Goal: Contribute content: Add original content to the website for others to see

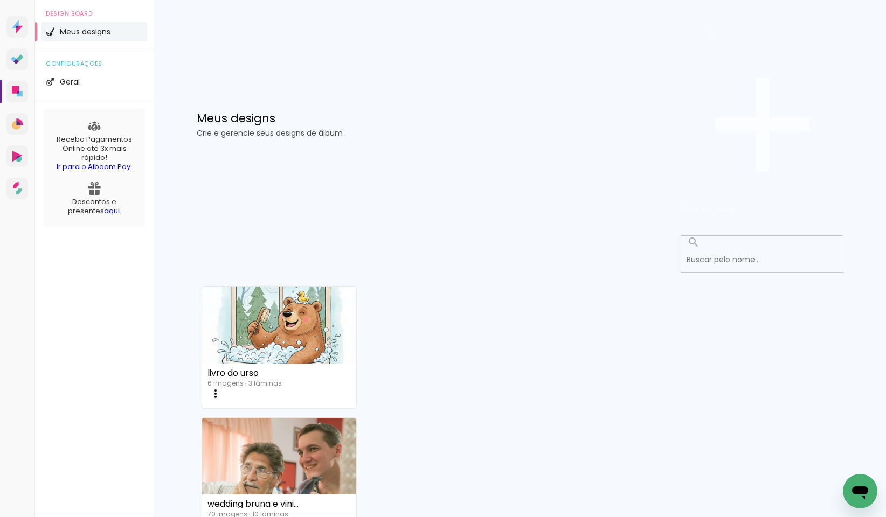
click at [738, 205] on span "Criar um design" at bounding box center [710, 210] width 56 height 10
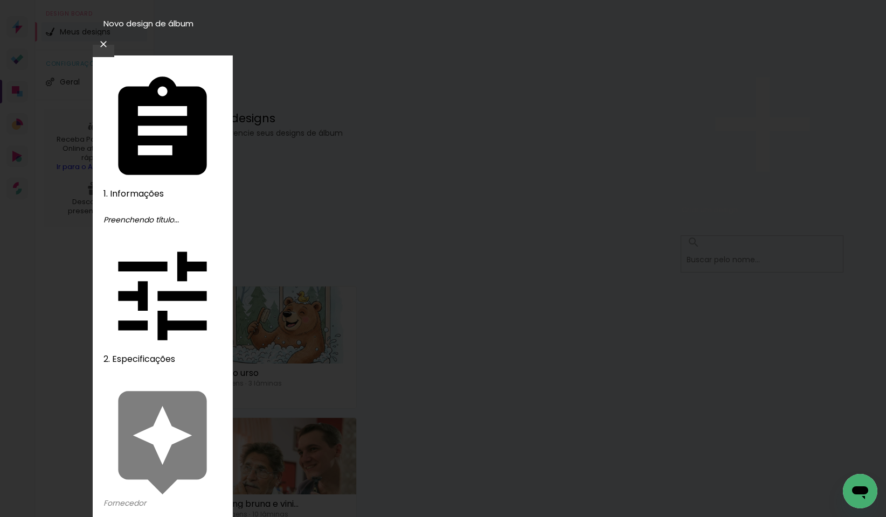
type input "[PERSON_NAME]"
type paper-input "[PERSON_NAME]"
click at [0, 0] on slot "Avançar" at bounding box center [0, 0] width 0 height 0
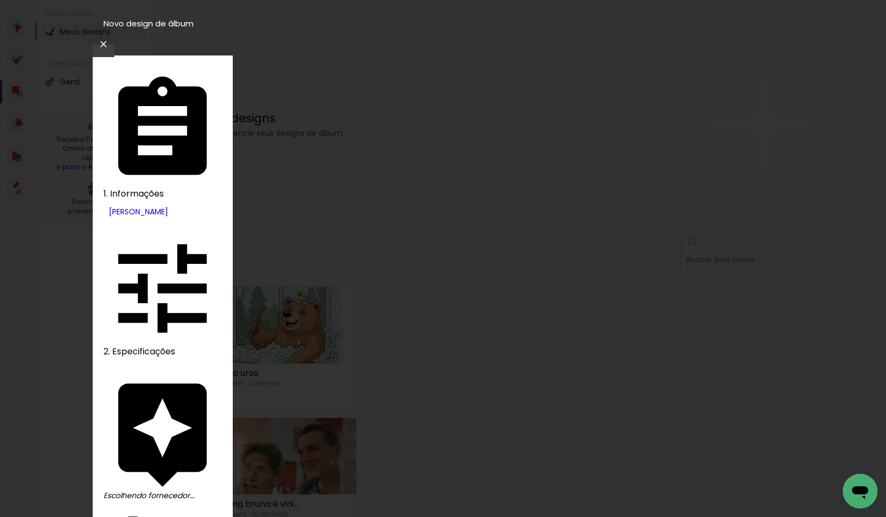
type input "lum"
type paper-input "lum"
click at [0, 0] on slot "Avançar" at bounding box center [0, 0] width 0 height 0
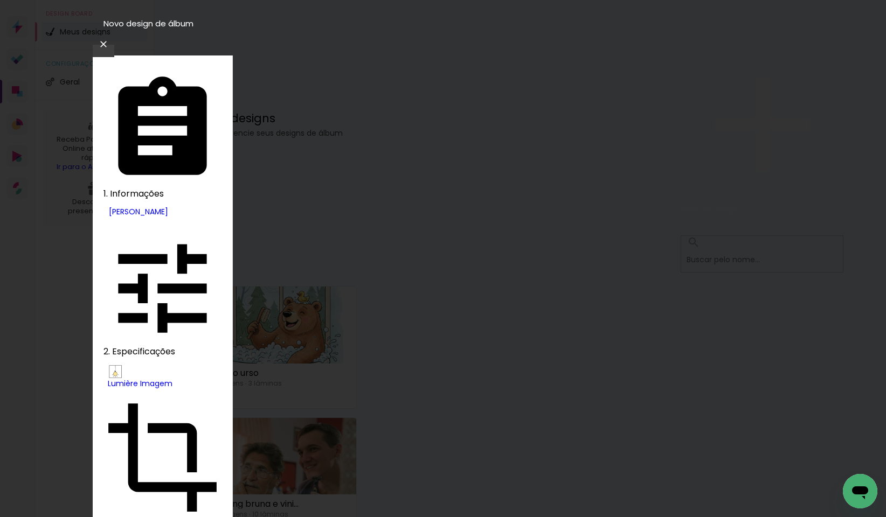
click at [0, 0] on slot "Nuit" at bounding box center [0, 0] width 0 height 0
type input "Nuit"
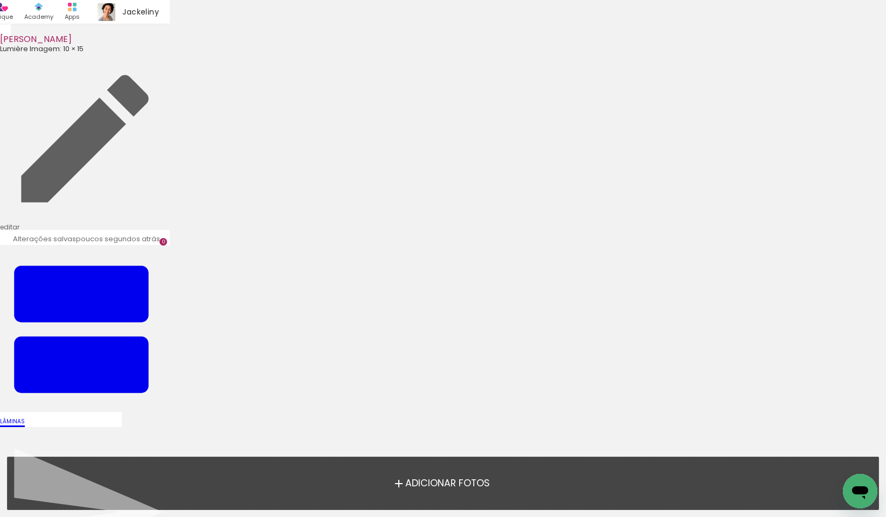
click at [424, 486] on span "Adicionar Fotos" at bounding box center [447, 484] width 85 height 10
click at [0, 0] on input "file" at bounding box center [0, 0] width 0 height 0
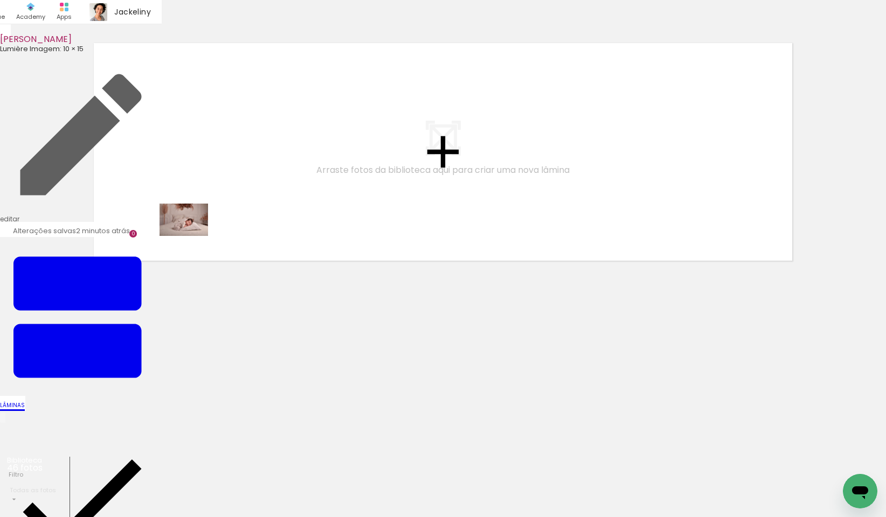
drag, startPoint x: 114, startPoint y: 489, endPoint x: 193, endPoint y: 234, distance: 266.7
click at [193, 234] on quentale-workspace at bounding box center [443, 258] width 886 height 517
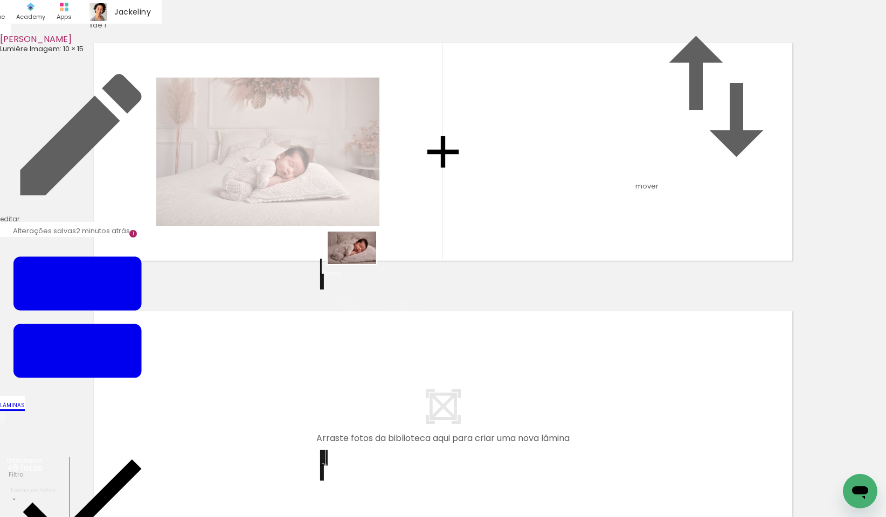
drag, startPoint x: 163, startPoint y: 483, endPoint x: 362, endPoint y: 262, distance: 296.8
click at [362, 262] on quentale-workspace at bounding box center [443, 258] width 886 height 517
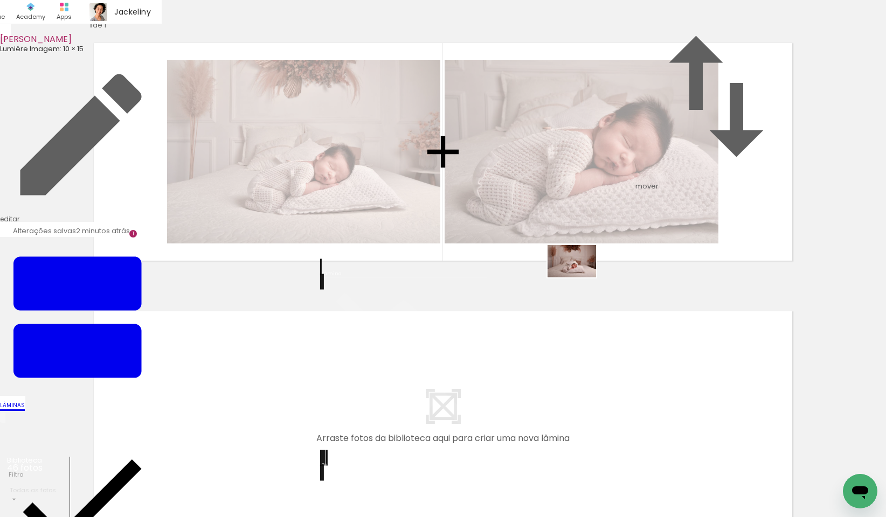
drag, startPoint x: 241, startPoint y: 487, endPoint x: 581, endPoint y: 277, distance: 400.1
click at [581, 277] on quentale-workspace at bounding box center [443, 258] width 886 height 517
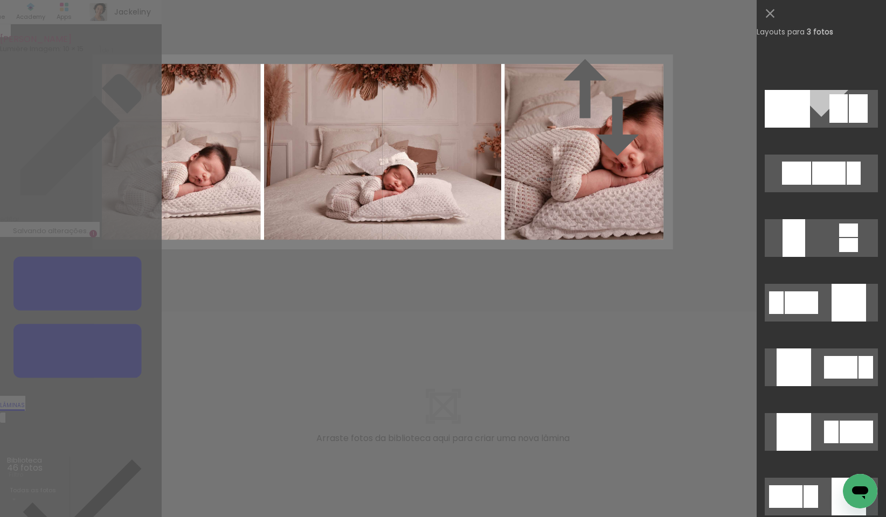
scroll to position [5614, 0]
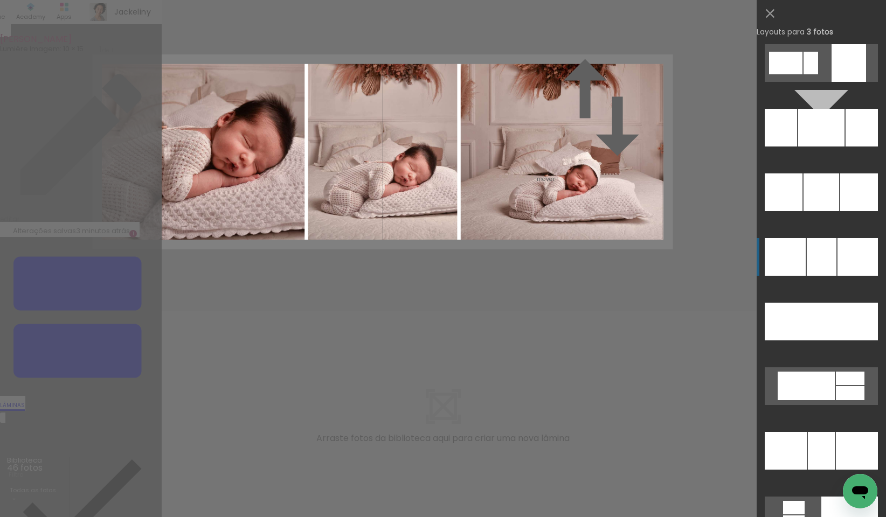
click at [822, 258] on div at bounding box center [822, 257] width 30 height 38
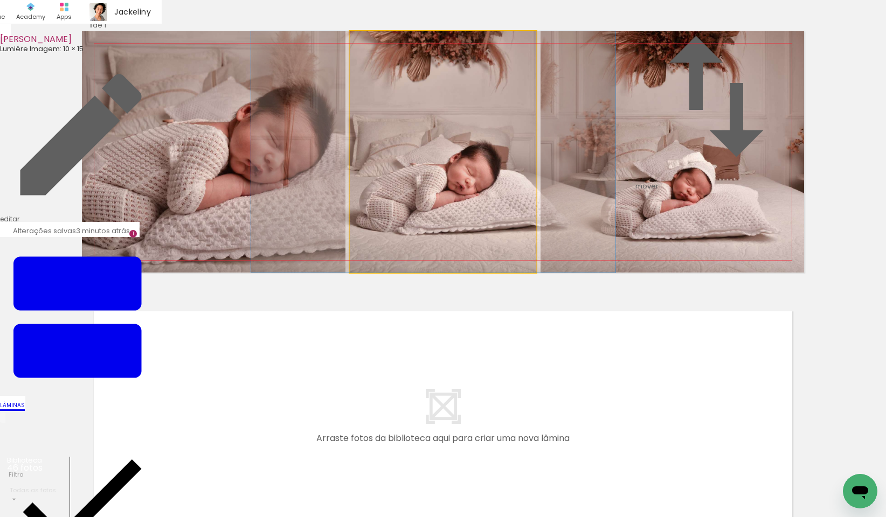
drag, startPoint x: 432, startPoint y: 262, endPoint x: 422, endPoint y: 263, distance: 9.7
click at [422, 263] on album-spread "1 de 1" at bounding box center [443, 151] width 722 height 241
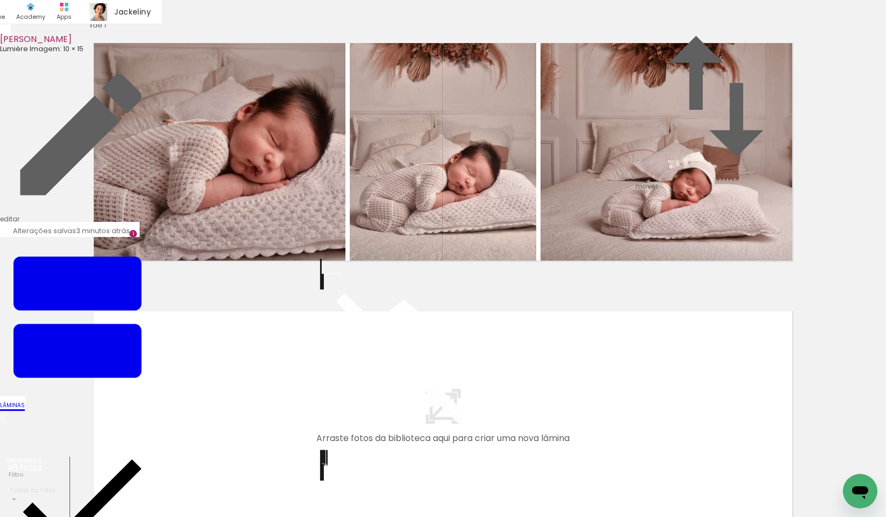
scroll to position [183, 0]
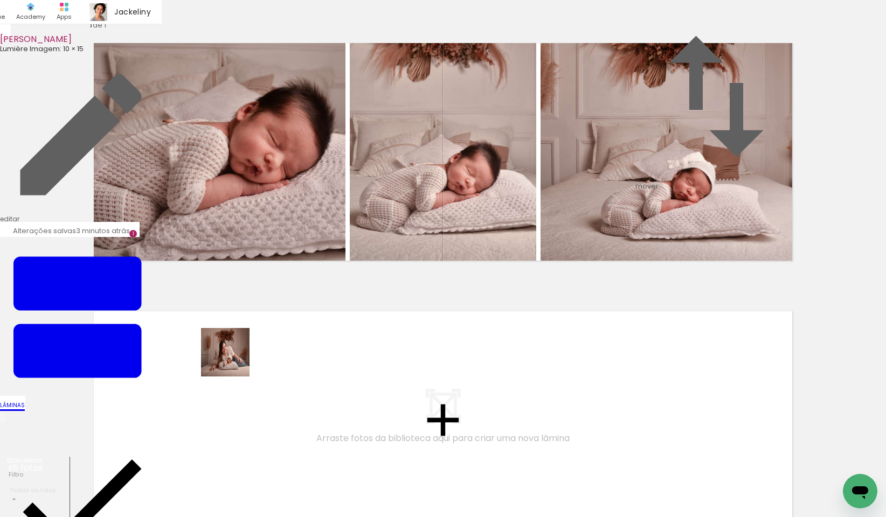
drag, startPoint x: 302, startPoint y: 488, endPoint x: 232, endPoint y: 350, distance: 154.2
click at [232, 350] on quentale-workspace at bounding box center [443, 258] width 886 height 517
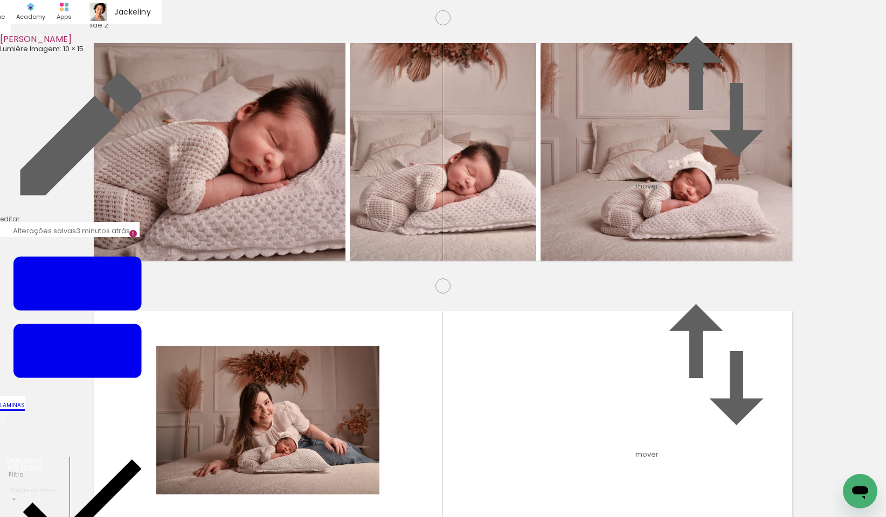
scroll to position [223, 0]
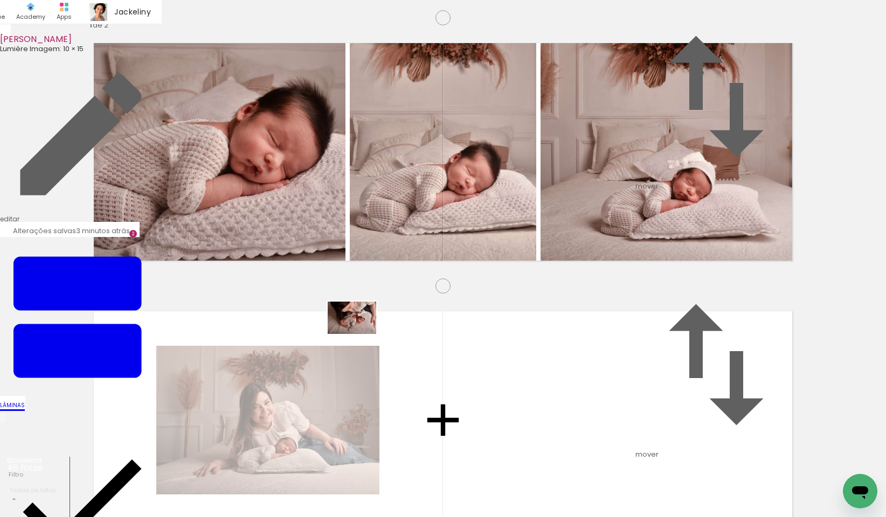
drag, startPoint x: 360, startPoint y: 489, endPoint x: 372, endPoint y: 314, distance: 175.5
click at [372, 314] on quentale-workspace at bounding box center [443, 258] width 886 height 517
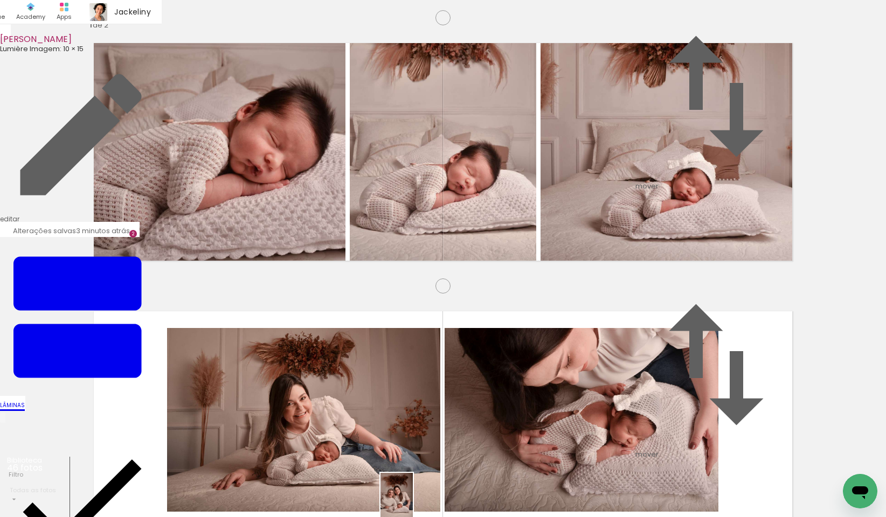
drag, startPoint x: 413, startPoint y: 495, endPoint x: 413, endPoint y: 505, distance: 10.8
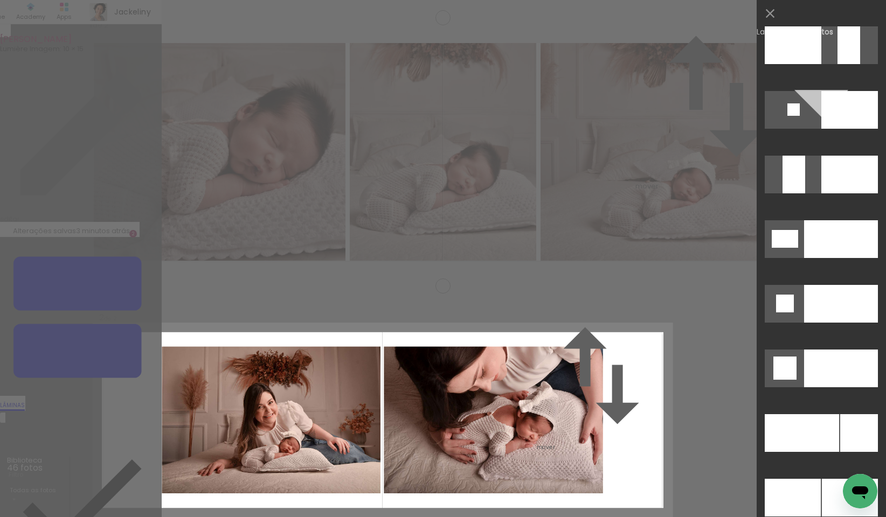
scroll to position [4588, 0]
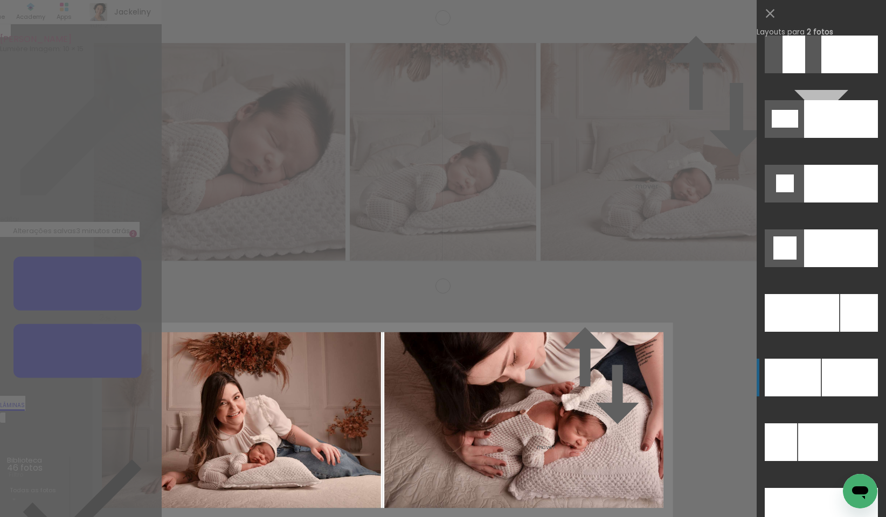
click at [836, 381] on div at bounding box center [850, 378] width 56 height 38
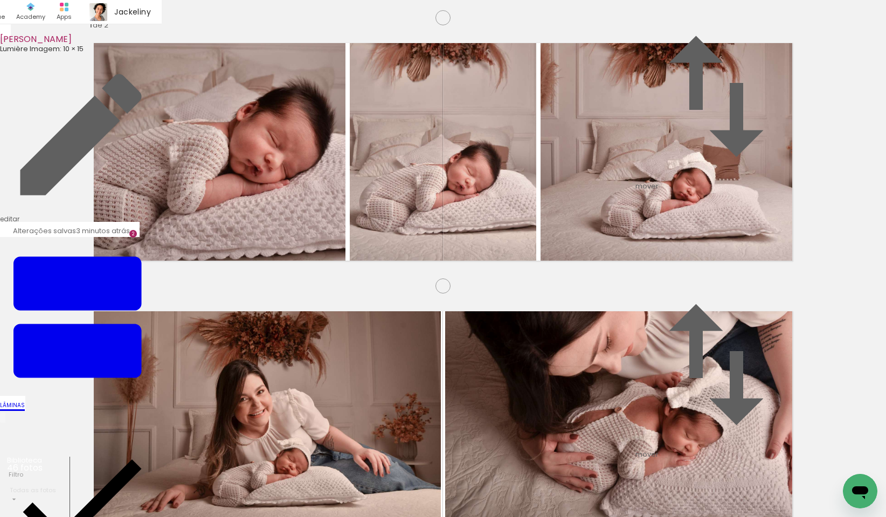
scroll to position [452, 0]
drag, startPoint x: 413, startPoint y: 492, endPoint x: 272, endPoint y: 334, distance: 211.4
click at [272, 334] on quentale-workspace at bounding box center [443, 258] width 886 height 517
drag, startPoint x: 470, startPoint y: 488, endPoint x: 515, endPoint y: 489, distance: 44.7
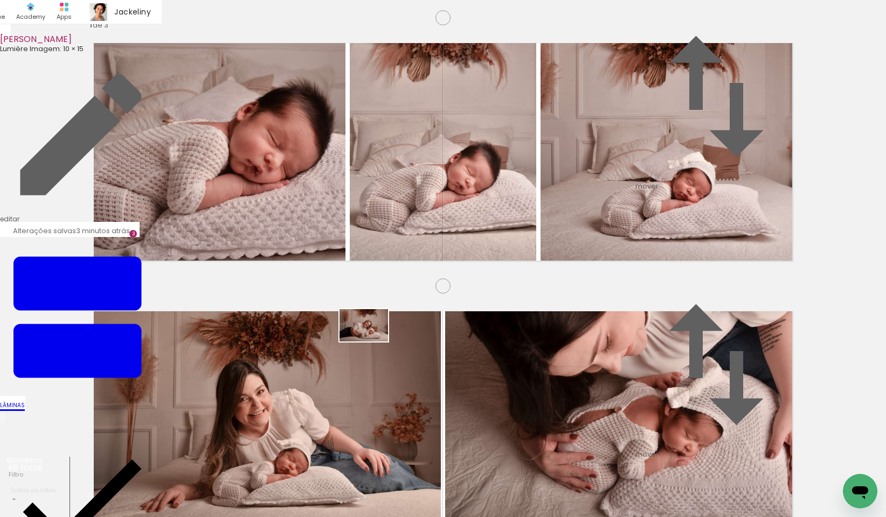
click at [352, 314] on quentale-workspace at bounding box center [443, 258] width 886 height 517
drag, startPoint x: 533, startPoint y: 494, endPoint x: 510, endPoint y: 325, distance: 170.8
click at [510, 325] on quentale-workspace at bounding box center [443, 258] width 886 height 517
drag, startPoint x: 595, startPoint y: 482, endPoint x: 571, endPoint y: 455, distance: 37.0
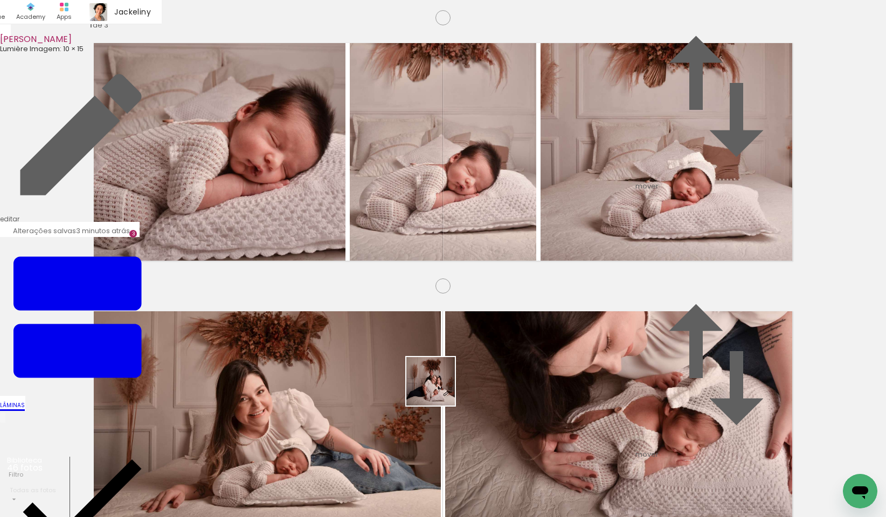
click at [356, 358] on quentale-workspace at bounding box center [443, 258] width 886 height 517
drag, startPoint x: 660, startPoint y: 493, endPoint x: 503, endPoint y: 322, distance: 231.9
click at [503, 322] on quentale-workspace at bounding box center [443, 258] width 886 height 517
drag, startPoint x: 718, startPoint y: 488, endPoint x: 680, endPoint y: 327, distance: 166.0
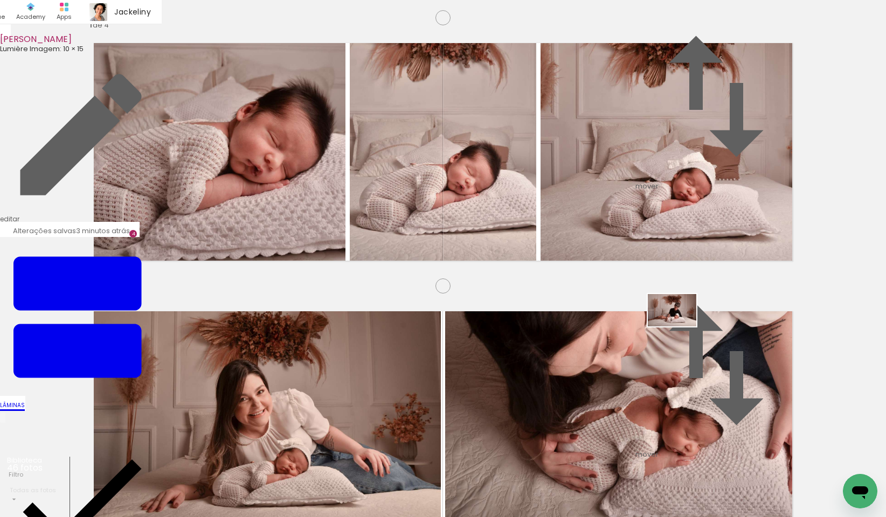
click at [680, 327] on quentale-workspace at bounding box center [443, 258] width 886 height 517
drag, startPoint x: 122, startPoint y: 492, endPoint x: 466, endPoint y: 338, distance: 376.9
click at [466, 338] on quentale-workspace at bounding box center [443, 258] width 886 height 517
drag, startPoint x: 187, startPoint y: 490, endPoint x: 362, endPoint y: 338, distance: 232.2
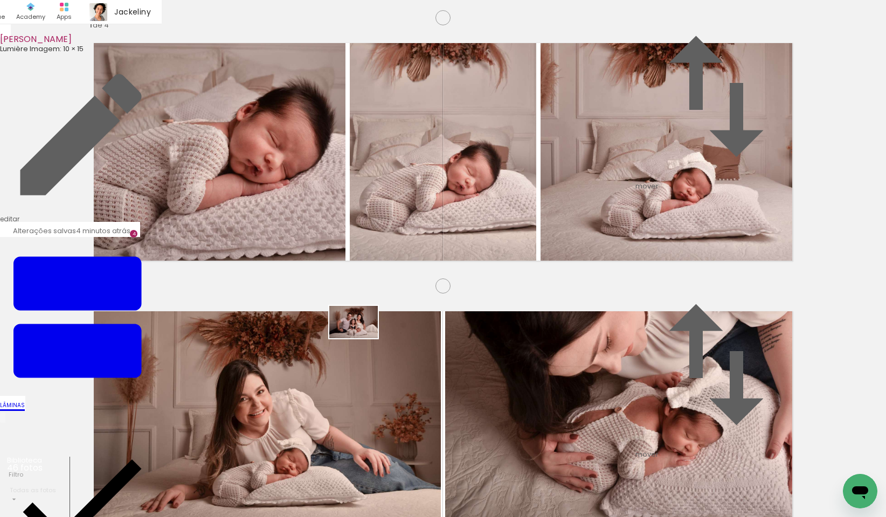
click at [362, 338] on quentale-workspace at bounding box center [443, 258] width 886 height 517
drag, startPoint x: 245, startPoint y: 487, endPoint x: 719, endPoint y: 268, distance: 522.4
click at [719, 268] on quentale-workspace at bounding box center [443, 258] width 886 height 517
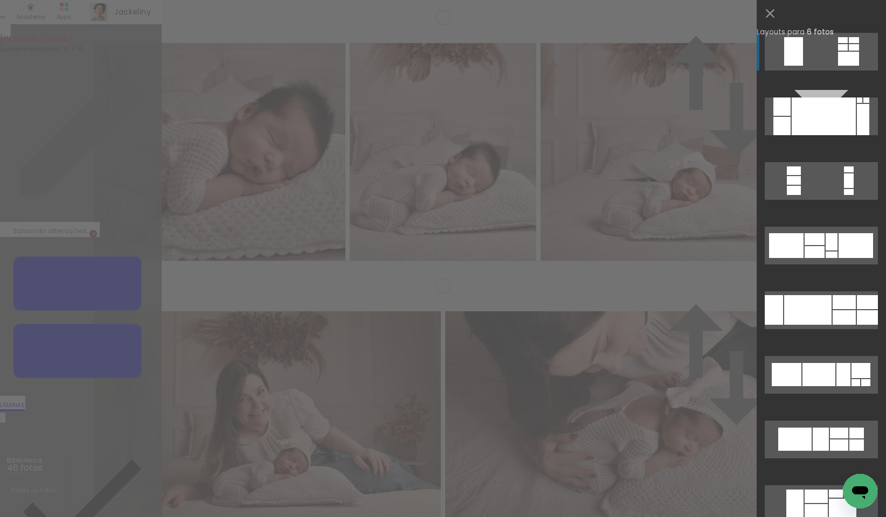
scroll to position [759, 0]
click at [839, 306] on div at bounding box center [843, 302] width 23 height 14
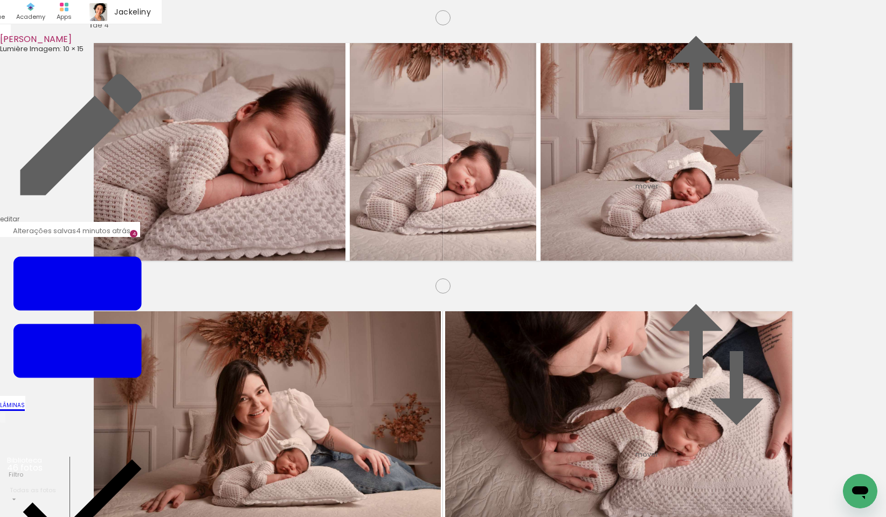
scroll to position [988, 0]
drag, startPoint x: 300, startPoint y: 493, endPoint x: 197, endPoint y: 315, distance: 206.2
click at [197, 315] on quentale-workspace at bounding box center [443, 258] width 886 height 517
drag, startPoint x: 359, startPoint y: 488, endPoint x: 317, endPoint y: 341, distance: 153.0
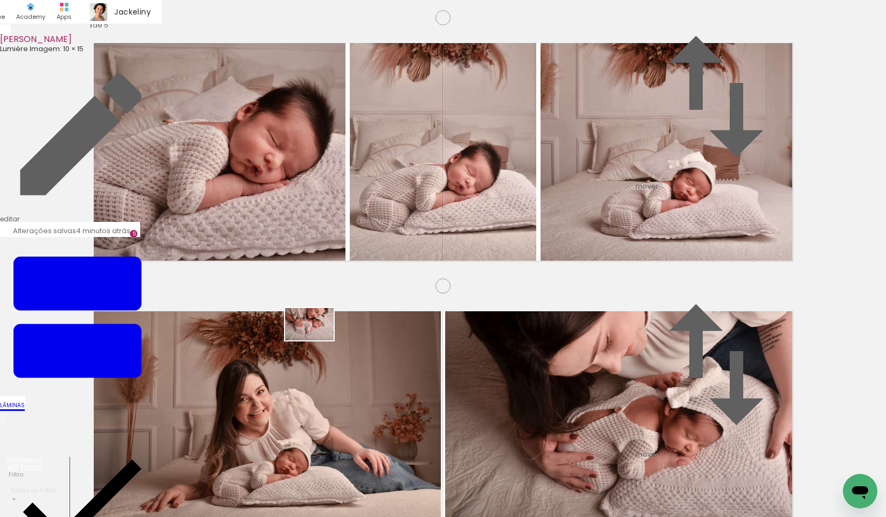
click at [317, 341] on quentale-workspace at bounding box center [443, 258] width 886 height 517
drag, startPoint x: 519, startPoint y: 490, endPoint x: 756, endPoint y: 297, distance: 305.6
click at [756, 297] on quentale-workspace at bounding box center [443, 258] width 886 height 517
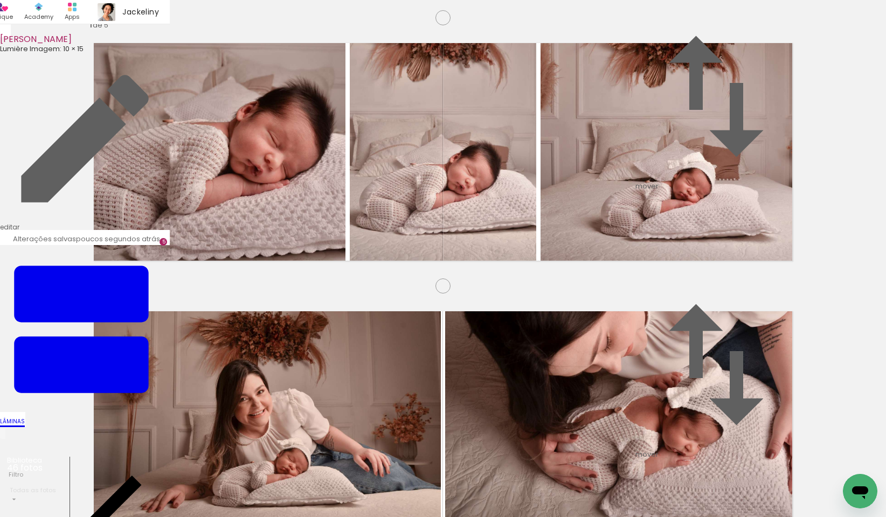
scroll to position [718, 0]
drag, startPoint x: 387, startPoint y: 483, endPoint x: 490, endPoint y: 342, distance: 175.0
click at [490, 342] on quentale-workspace at bounding box center [443, 258] width 886 height 517
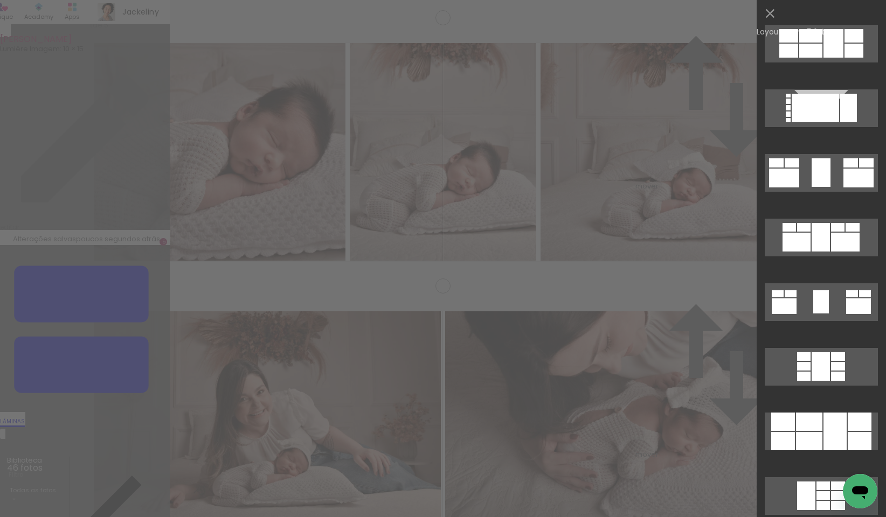
scroll to position [555, 0]
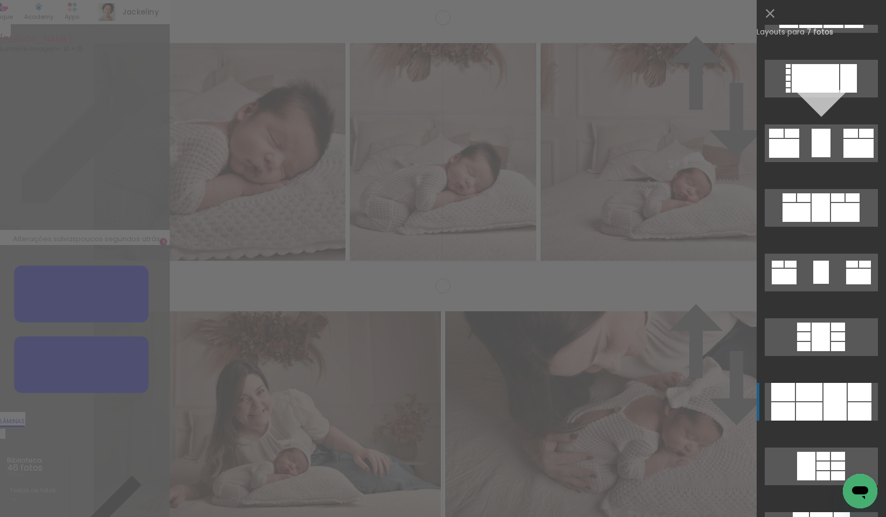
click at [823, 411] on div at bounding box center [834, 402] width 23 height 38
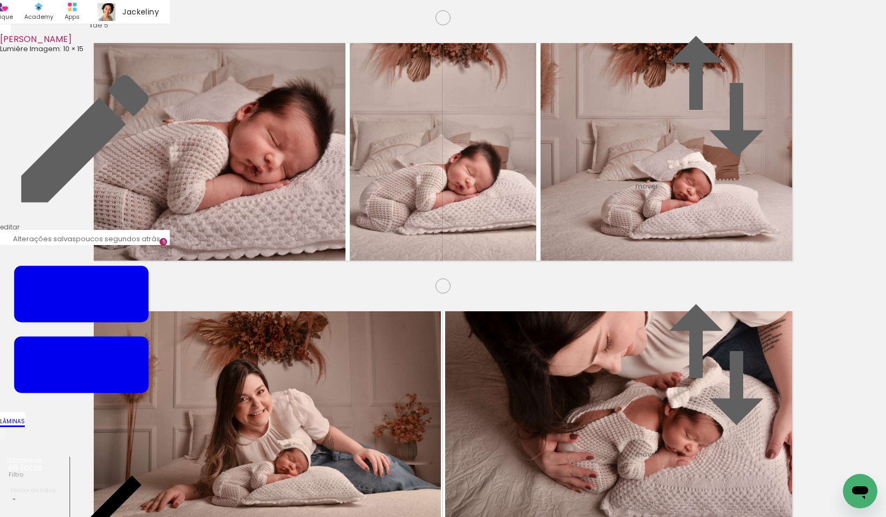
drag, startPoint x: 688, startPoint y: 314, endPoint x: 237, endPoint y: 218, distance: 461.0
click at [0, 0] on slot at bounding box center [0, 0] width 0 height 0
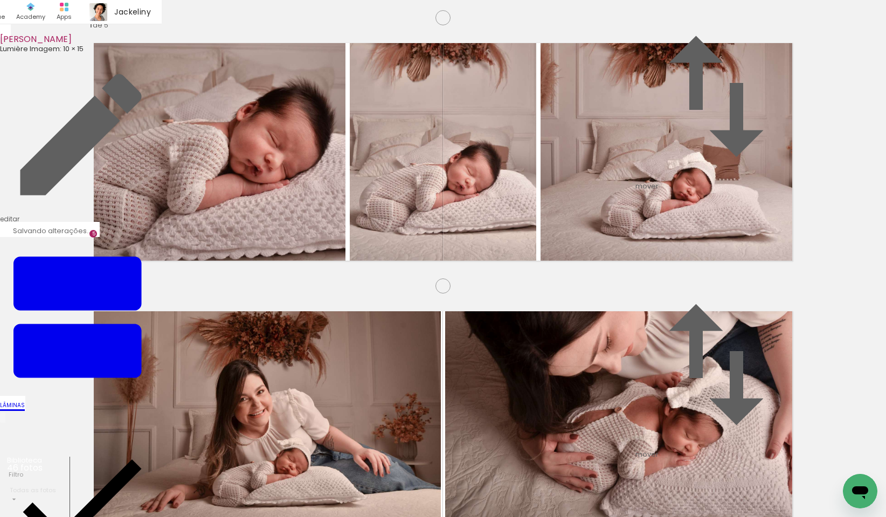
drag, startPoint x: 668, startPoint y: 323, endPoint x: 667, endPoint y: 207, distance: 115.8
click at [0, 0] on slot at bounding box center [0, 0] width 0 height 0
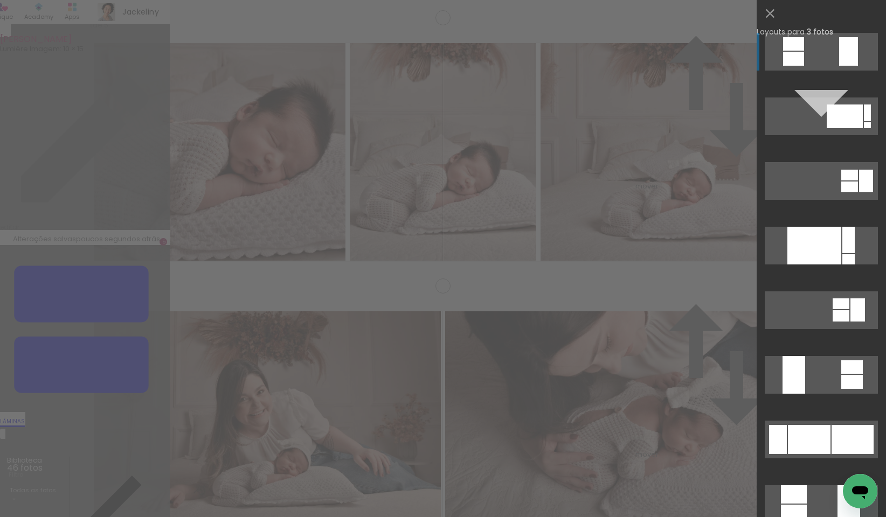
scroll to position [491, 0]
click at [807, 442] on div at bounding box center [809, 439] width 43 height 29
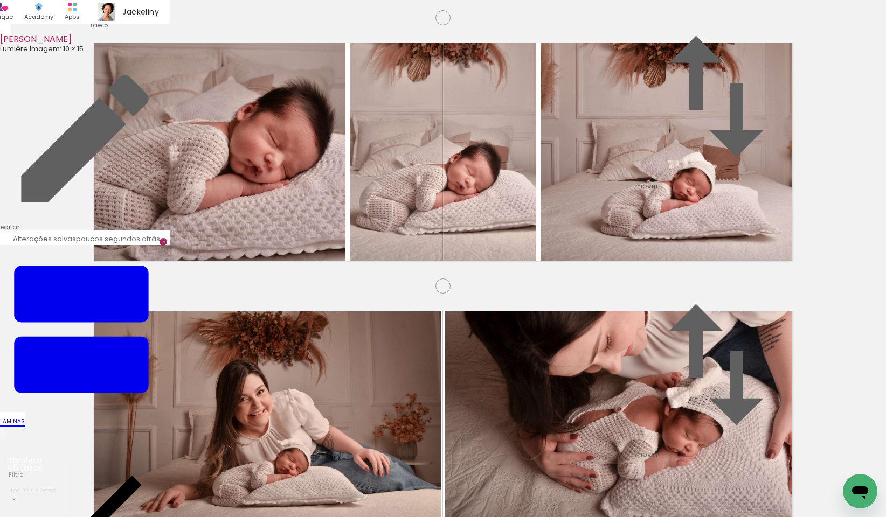
scroll to position [1073, 0]
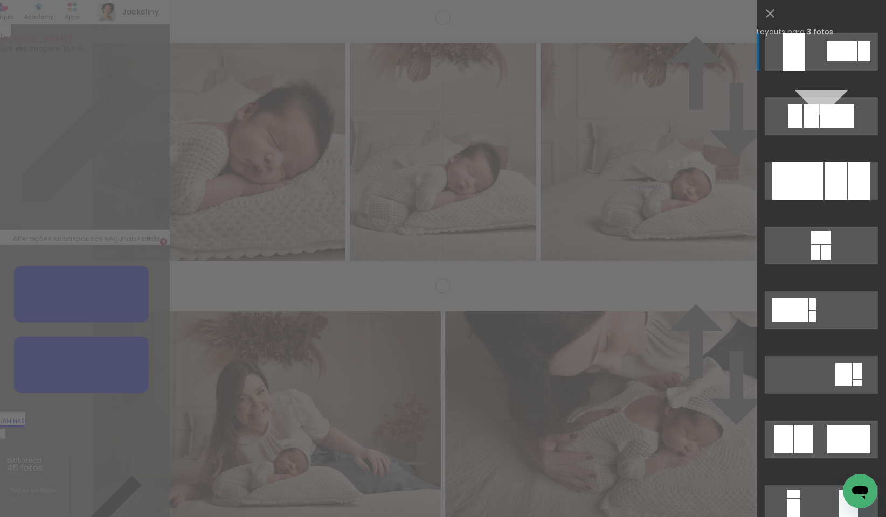
scroll to position [1028, 0]
click at [850, 170] on div at bounding box center [859, 181] width 22 height 38
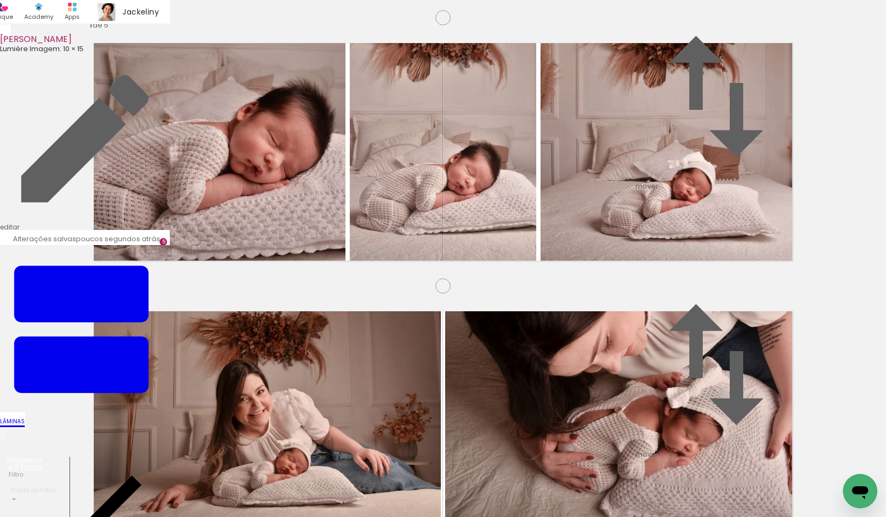
scroll to position [1257, 0]
drag, startPoint x: 446, startPoint y: 485, endPoint x: 513, endPoint y: 504, distance: 70.3
click at [250, 334] on quentale-workspace at bounding box center [443, 258] width 886 height 517
drag, startPoint x: 511, startPoint y: 462, endPoint x: 490, endPoint y: 295, distance: 167.8
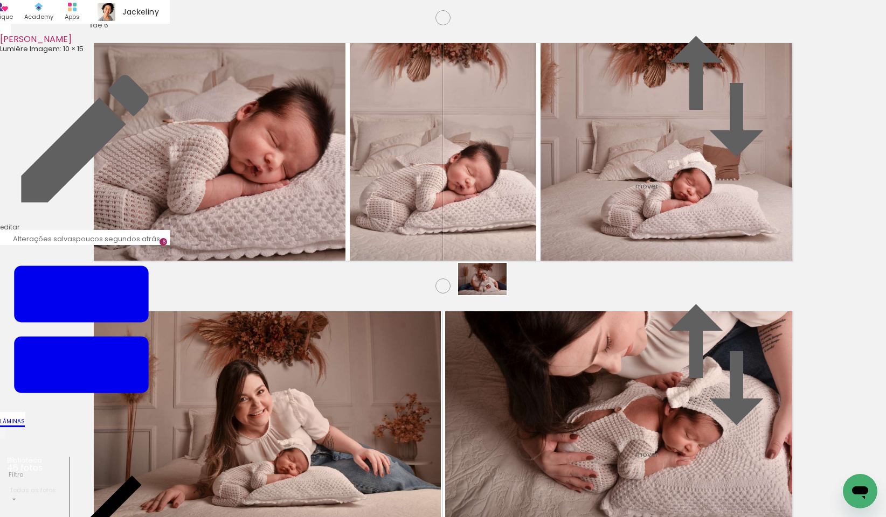
click at [490, 295] on quentale-workspace at bounding box center [443, 258] width 886 height 517
drag, startPoint x: 571, startPoint y: 490, endPoint x: 640, endPoint y: 315, distance: 187.7
click at [640, 315] on quentale-workspace at bounding box center [443, 258] width 886 height 517
drag, startPoint x: 633, startPoint y: 489, endPoint x: 669, endPoint y: 317, distance: 175.2
click at [669, 317] on quentale-workspace at bounding box center [443, 258] width 886 height 517
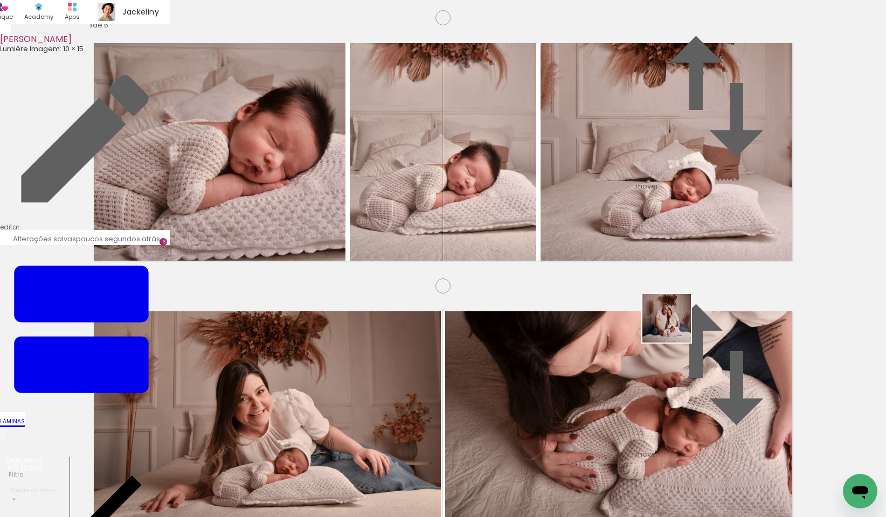
drag, startPoint x: 685, startPoint y: 491, endPoint x: 673, endPoint y: 288, distance: 204.0
click at [673, 288] on quentale-workspace at bounding box center [443, 258] width 886 height 517
drag, startPoint x: 747, startPoint y: 495, endPoint x: 722, endPoint y: 314, distance: 182.2
click at [722, 314] on quentale-workspace at bounding box center [443, 258] width 886 height 517
drag, startPoint x: 798, startPoint y: 482, endPoint x: 740, endPoint y: 308, distance: 183.3
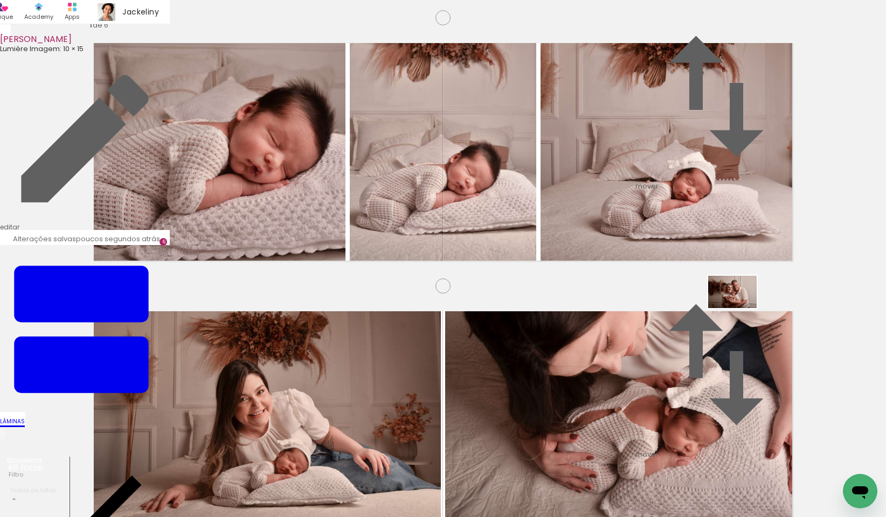
click at [740, 307] on quentale-workspace at bounding box center [443, 258] width 886 height 517
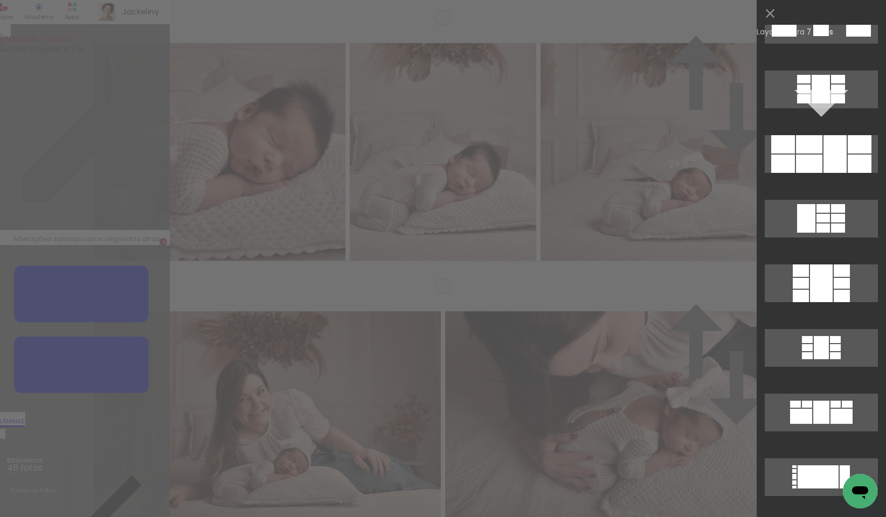
scroll to position [847, 0]
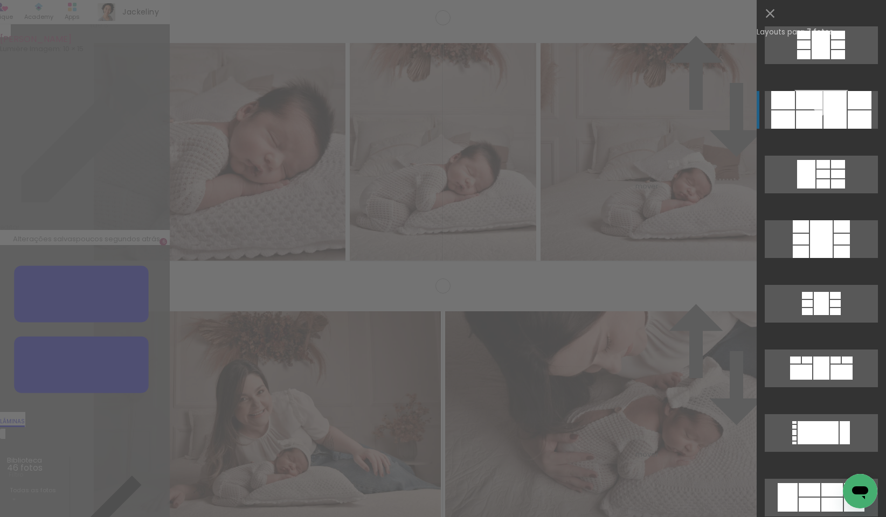
click at [851, 107] on div at bounding box center [860, 100] width 24 height 18
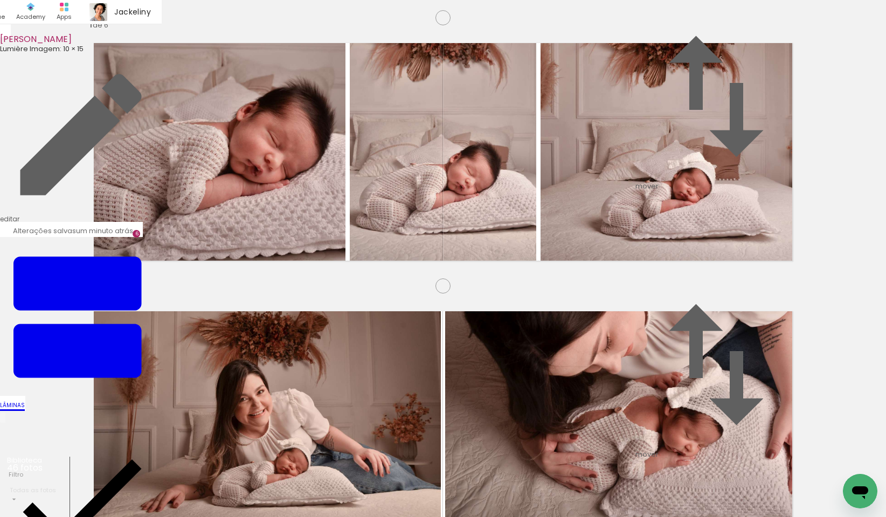
scroll to position [1004, 0]
drag, startPoint x: 292, startPoint y: 484, endPoint x: 455, endPoint y: 280, distance: 261.1
click at [455, 280] on quentale-workspace at bounding box center [443, 258] width 886 height 517
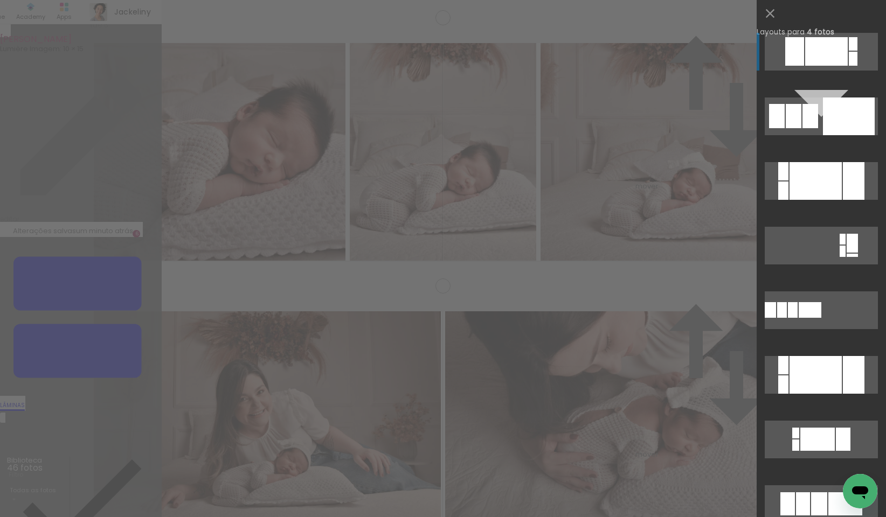
scroll to position [559, 0]
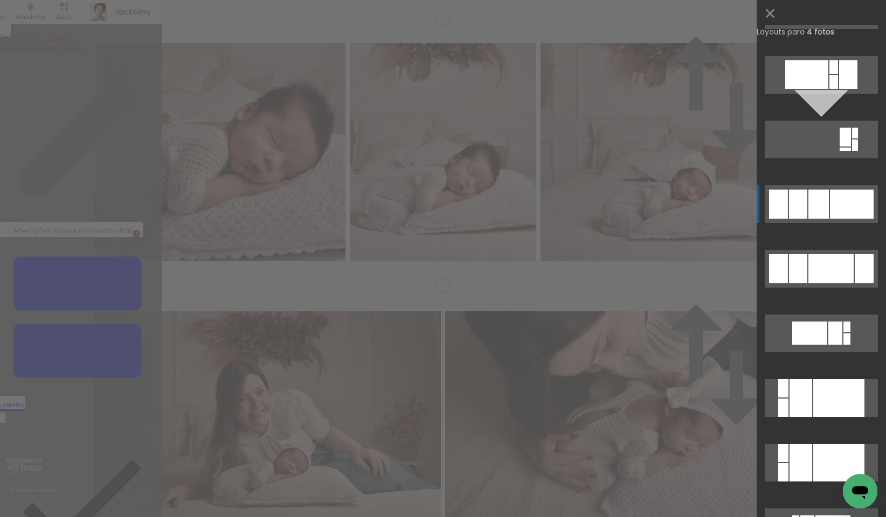
click at [832, 202] on div at bounding box center [852, 204] width 44 height 29
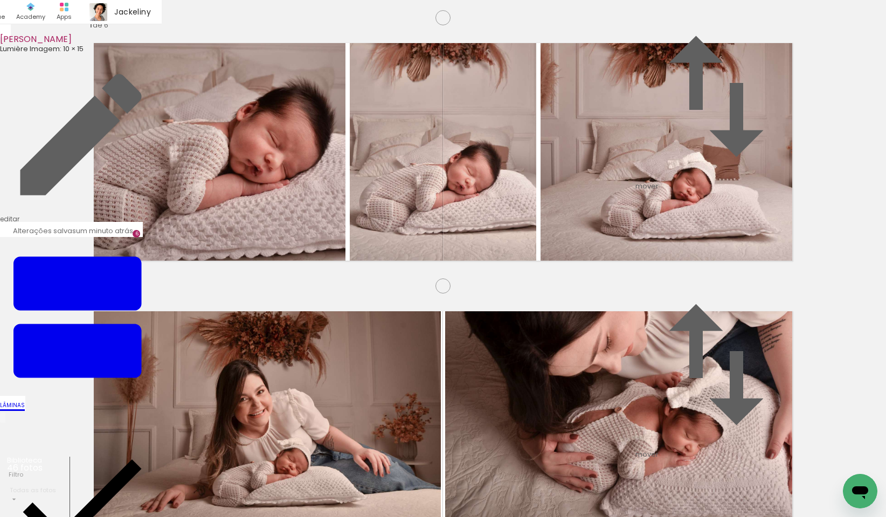
scroll to position [1525, 0]
drag, startPoint x: 272, startPoint y: 335, endPoint x: 258, endPoint y: 316, distance: 23.6
click at [258, 316] on quentale-workspace at bounding box center [443, 258] width 886 height 517
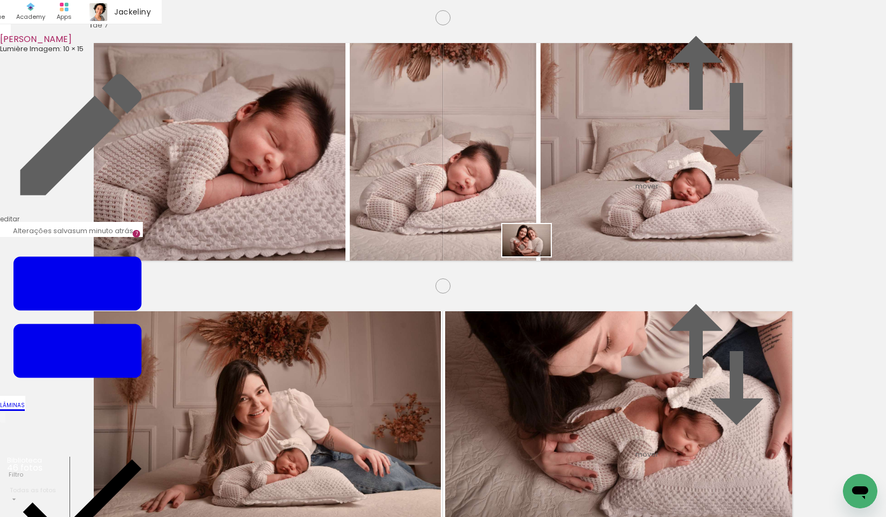
drag, startPoint x: 483, startPoint y: 441, endPoint x: 534, endPoint y: 256, distance: 191.9
click at [534, 256] on quentale-workspace at bounding box center [443, 258] width 886 height 517
drag, startPoint x: 543, startPoint y: 491, endPoint x: 687, endPoint y: 324, distance: 220.0
click at [687, 324] on quentale-workspace at bounding box center [443, 258] width 886 height 517
drag, startPoint x: 603, startPoint y: 491, endPoint x: 676, endPoint y: 319, distance: 186.9
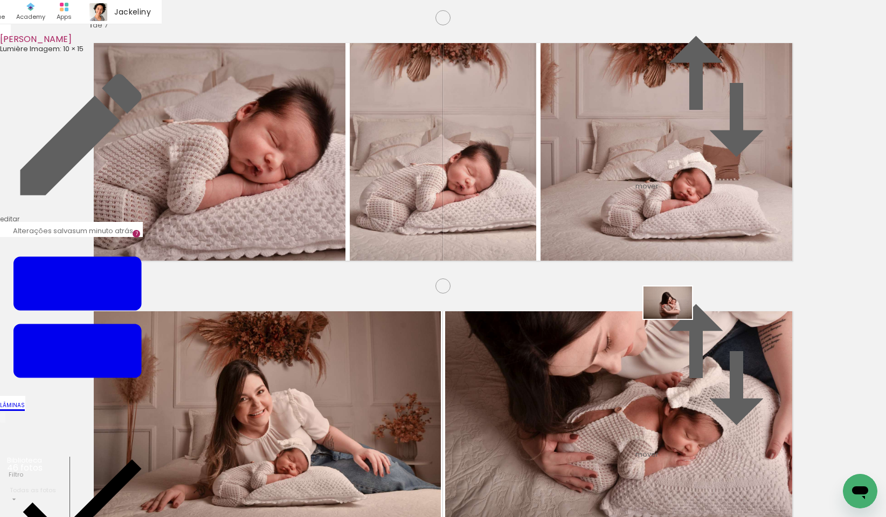
click at [676, 319] on quentale-workspace at bounding box center [443, 258] width 886 height 517
drag, startPoint x: 646, startPoint y: 491, endPoint x: 657, endPoint y: 403, distance: 88.5
click at [692, 311] on quentale-workspace at bounding box center [443, 258] width 886 height 517
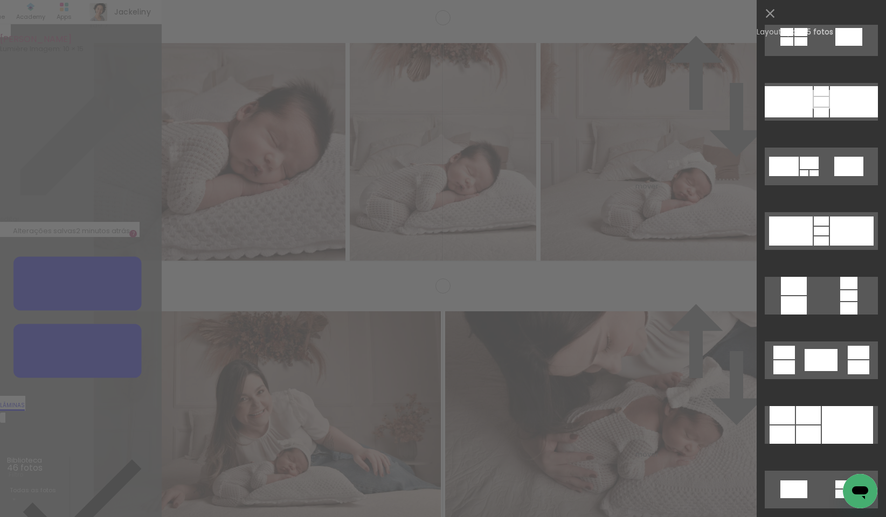
scroll to position [1635, 0]
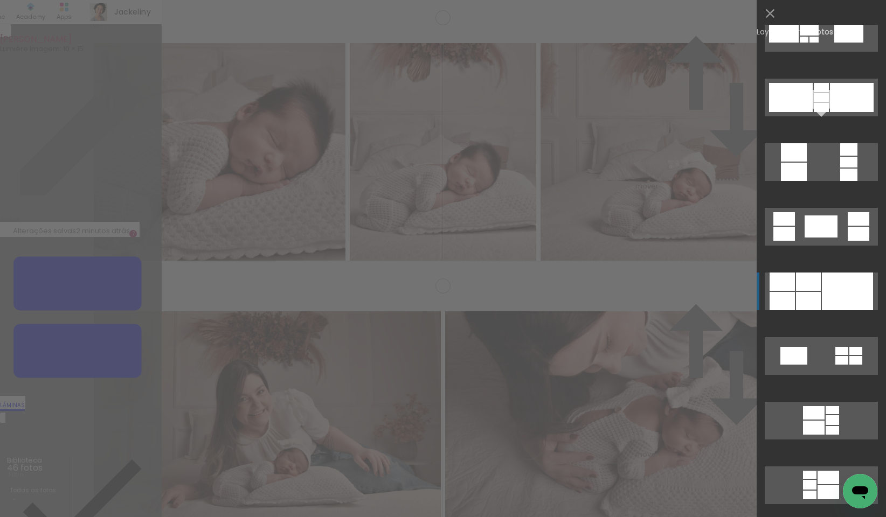
click at [851, 287] on div at bounding box center [847, 292] width 51 height 38
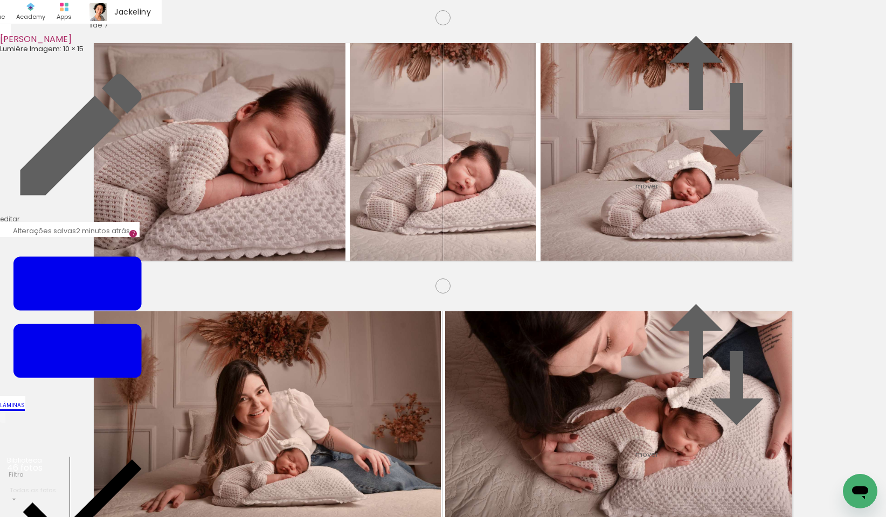
drag, startPoint x: 380, startPoint y: 197, endPoint x: 380, endPoint y: 210, distance: 12.4
drag, startPoint x: 383, startPoint y: 200, endPoint x: 370, endPoint y: 303, distance: 103.7
click at [0, 0] on slot at bounding box center [0, 0] width 0 height 0
drag, startPoint x: 192, startPoint y: 198, endPoint x: 188, endPoint y: 313, distance: 114.3
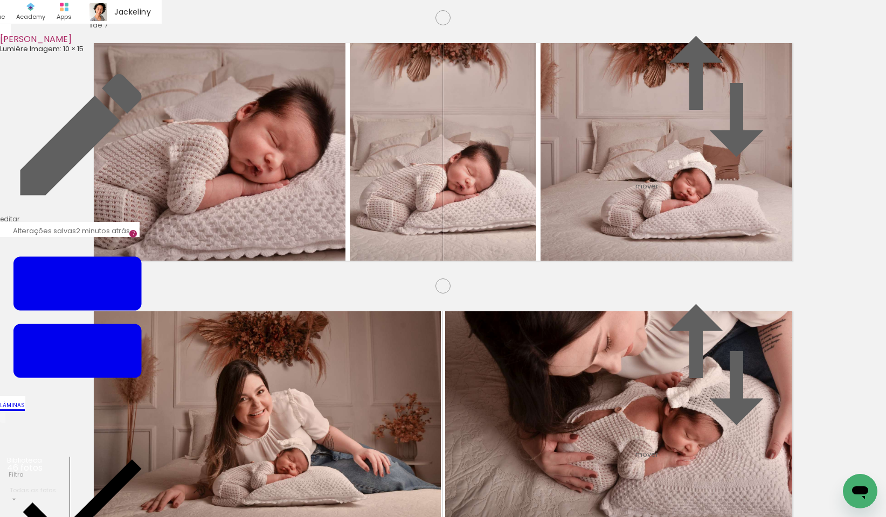
click at [0, 0] on slot at bounding box center [0, 0] width 0 height 0
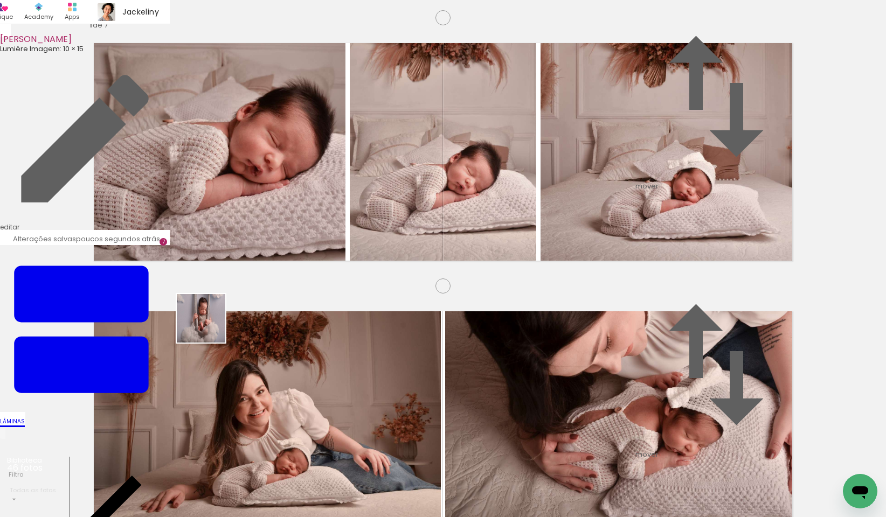
drag, startPoint x: 177, startPoint y: 485, endPoint x: 240, endPoint y: 491, distance: 62.7
click at [211, 297] on quentale-workspace at bounding box center [443, 258] width 886 height 517
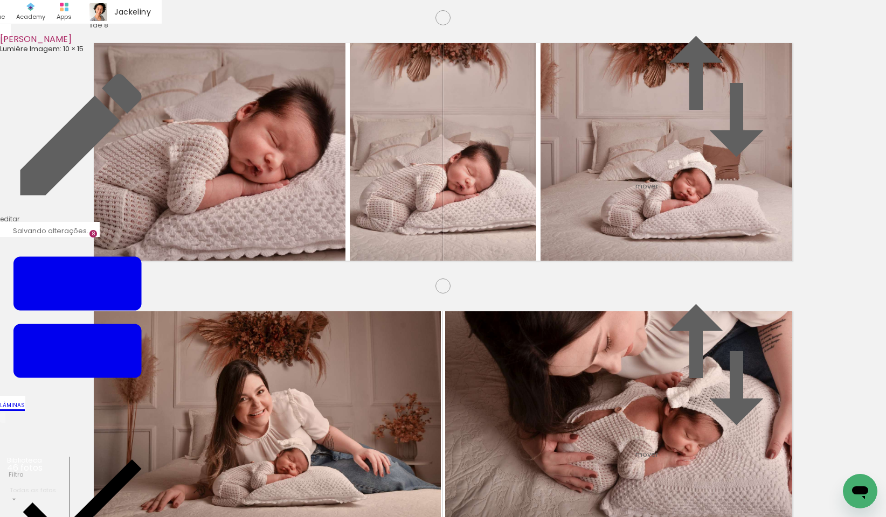
scroll to position [1832, 0]
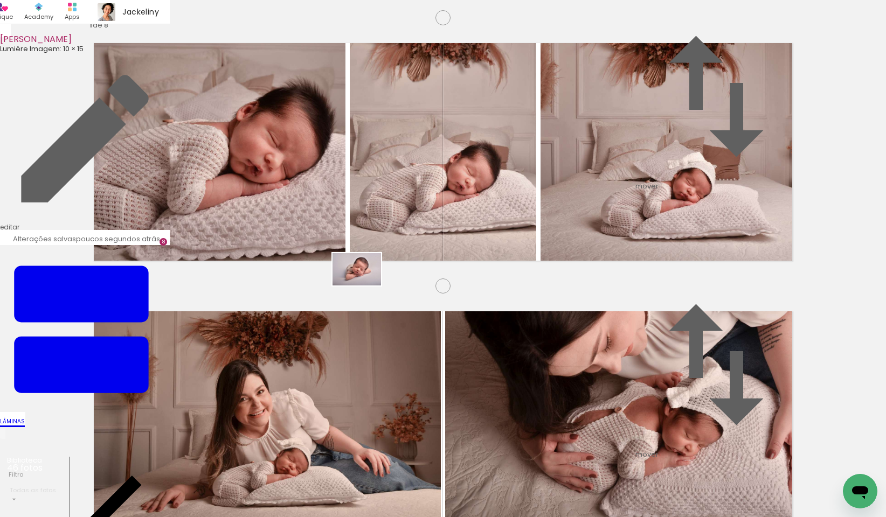
drag, startPoint x: 248, startPoint y: 462, endPoint x: 365, endPoint y: 286, distance: 211.5
click at [365, 286] on quentale-workspace at bounding box center [443, 258] width 886 height 517
drag, startPoint x: 302, startPoint y: 491, endPoint x: 391, endPoint y: 300, distance: 210.9
click at [391, 300] on quentale-workspace at bounding box center [443, 258] width 886 height 517
drag, startPoint x: 364, startPoint y: 489, endPoint x: 421, endPoint y: 488, distance: 57.1
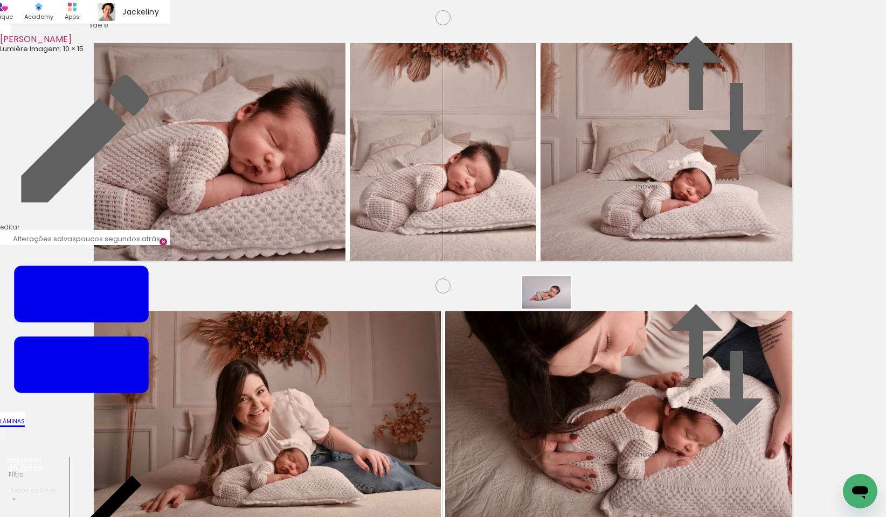
click at [554, 309] on quentale-workspace at bounding box center [443, 258] width 886 height 517
drag, startPoint x: 418, startPoint y: 488, endPoint x: 623, endPoint y: 283, distance: 289.9
click at [623, 283] on quentale-workspace at bounding box center [443, 258] width 886 height 517
drag, startPoint x: 470, startPoint y: 481, endPoint x: 695, endPoint y: 263, distance: 312.8
click at [695, 263] on quentale-workspace at bounding box center [443, 258] width 886 height 517
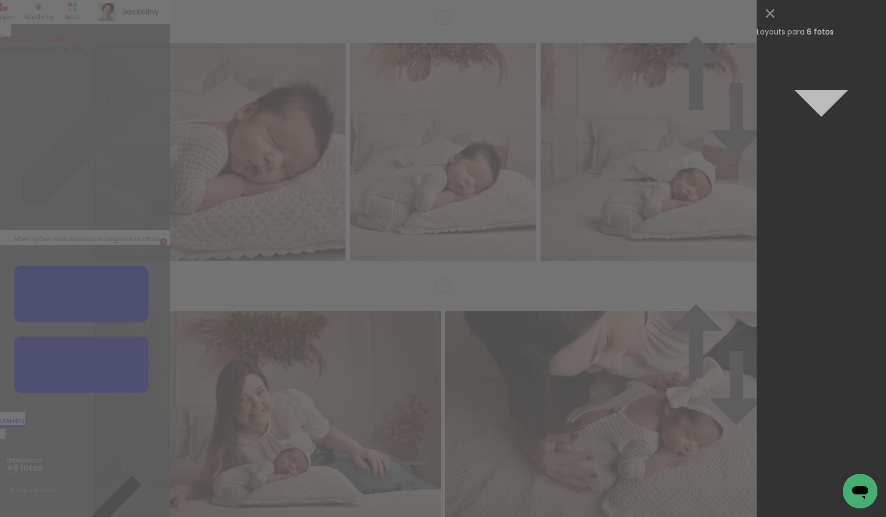
scroll to position [0, 0]
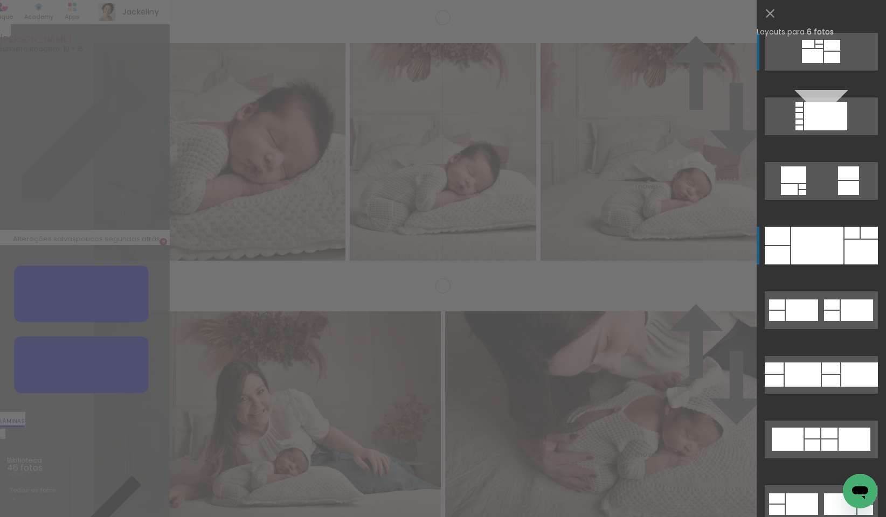
click at [803, 234] on div at bounding box center [817, 246] width 52 height 38
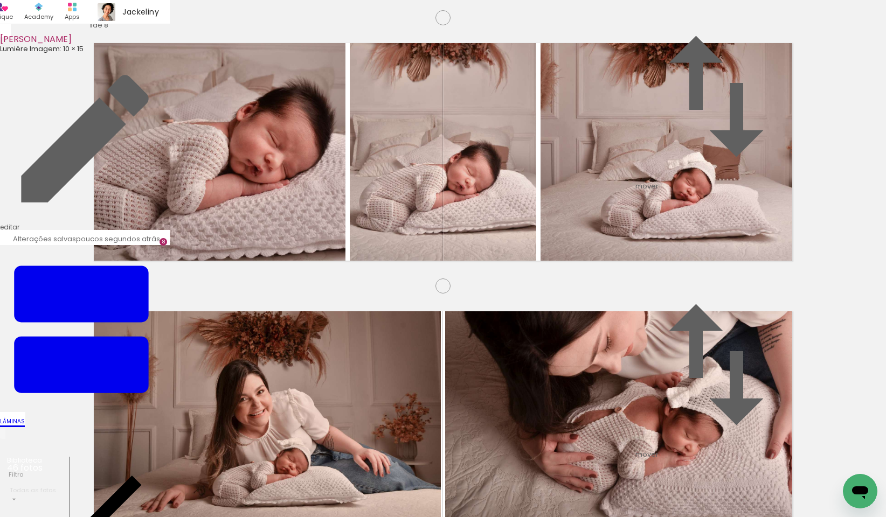
drag, startPoint x: 186, startPoint y: 217, endPoint x: 182, endPoint y: 228, distance: 11.6
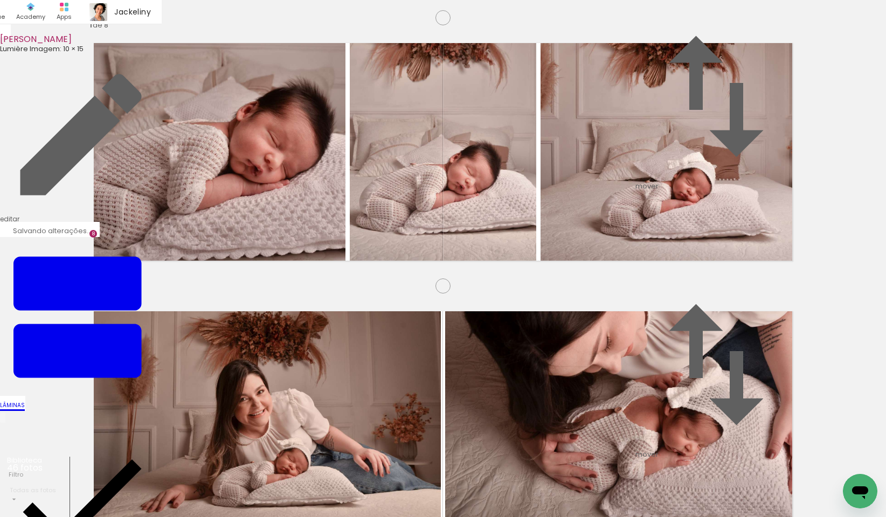
drag, startPoint x: 184, startPoint y: 211, endPoint x: 177, endPoint y: 321, distance: 110.1
click at [0, 0] on slot at bounding box center [0, 0] width 0 height 0
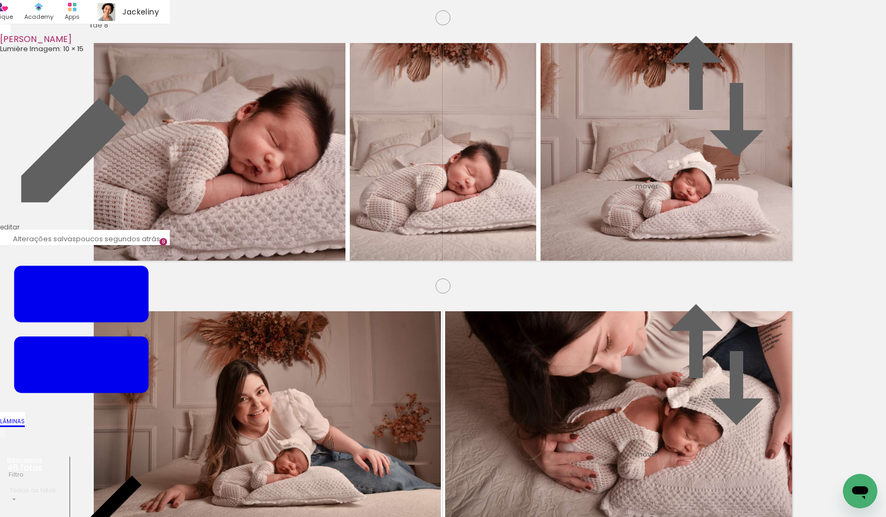
drag, startPoint x: 206, startPoint y: 207, endPoint x: 649, endPoint y: 192, distance: 443.7
click at [0, 0] on slot at bounding box center [0, 0] width 0 height 0
drag, startPoint x: 650, startPoint y: 185, endPoint x: 650, endPoint y: 198, distance: 12.4
drag, startPoint x: 712, startPoint y: 290, endPoint x: 649, endPoint y: 189, distance: 119.3
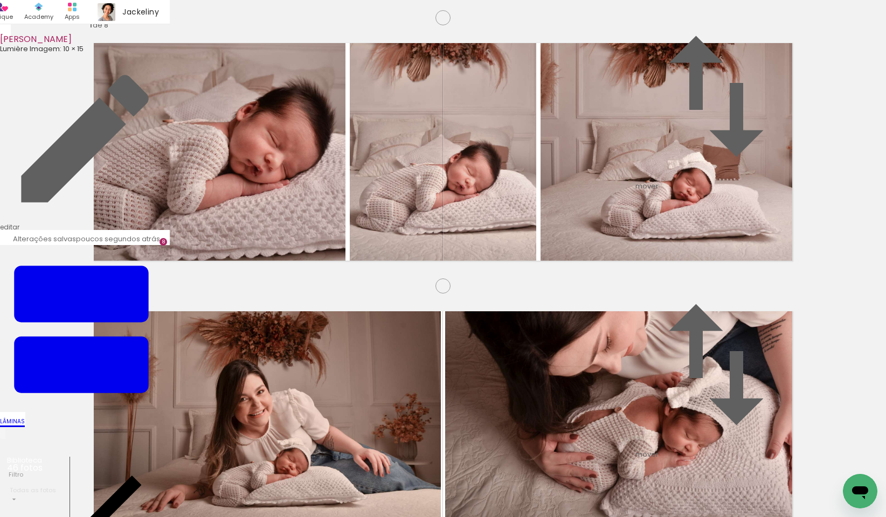
click at [0, 0] on slot at bounding box center [0, 0] width 0 height 0
drag, startPoint x: 540, startPoint y: 493, endPoint x: 541, endPoint y: 476, distance: 16.7
click at [341, 390] on quentale-workspace at bounding box center [443, 258] width 886 height 517
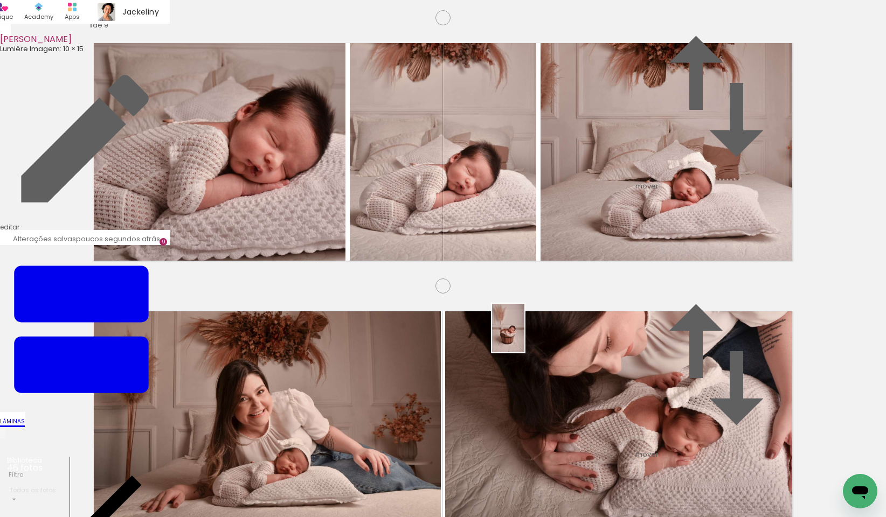
drag, startPoint x: 588, startPoint y: 490, endPoint x: 522, endPoint y: 324, distance: 179.2
click at [522, 324] on quentale-workspace at bounding box center [443, 258] width 886 height 517
drag, startPoint x: 644, startPoint y: 480, endPoint x: 654, endPoint y: 336, distance: 143.7
click at [676, 275] on quentale-workspace at bounding box center [443, 258] width 886 height 517
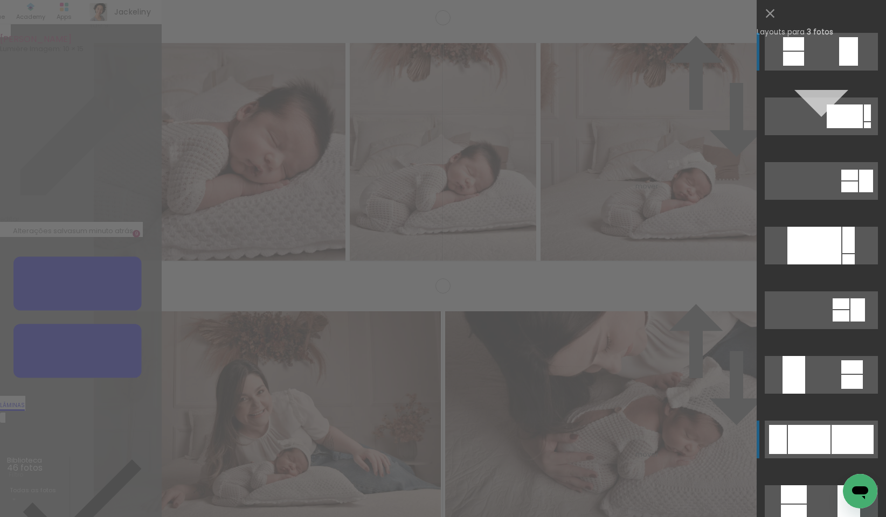
click at [806, 438] on div at bounding box center [809, 439] width 43 height 29
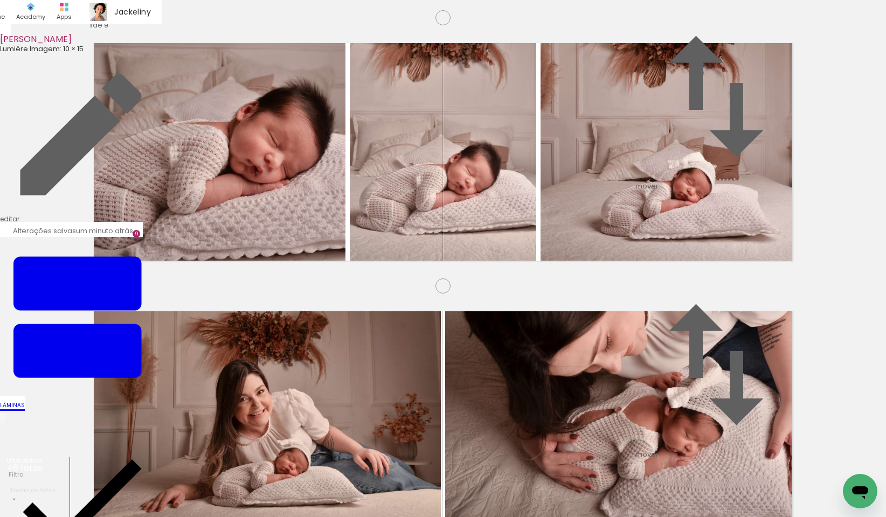
scroll to position [0, 1971]
drag, startPoint x: 488, startPoint y: 435, endPoint x: 605, endPoint y: 484, distance: 127.0
click at [330, 337] on quentale-workspace at bounding box center [443, 258] width 886 height 517
drag, startPoint x: 616, startPoint y: 488, endPoint x: 516, endPoint y: 308, distance: 206.2
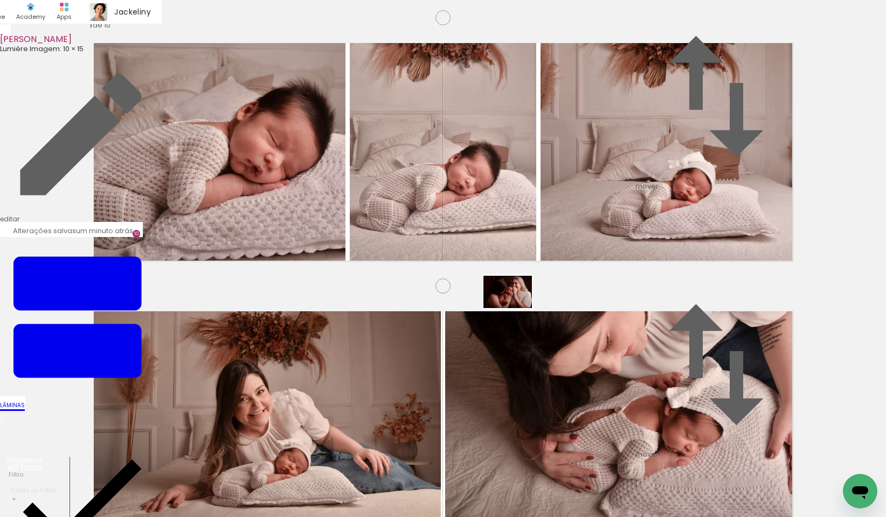
click at [516, 308] on quentale-workspace at bounding box center [443, 258] width 886 height 517
drag, startPoint x: 681, startPoint y: 486, endPoint x: 734, endPoint y: 486, distance: 53.3
click at [645, 322] on quentale-workspace at bounding box center [443, 258] width 886 height 517
drag, startPoint x: 735, startPoint y: 487, endPoint x: 797, endPoint y: 482, distance: 62.1
click at [704, 317] on quentale-workspace at bounding box center [443, 258] width 886 height 517
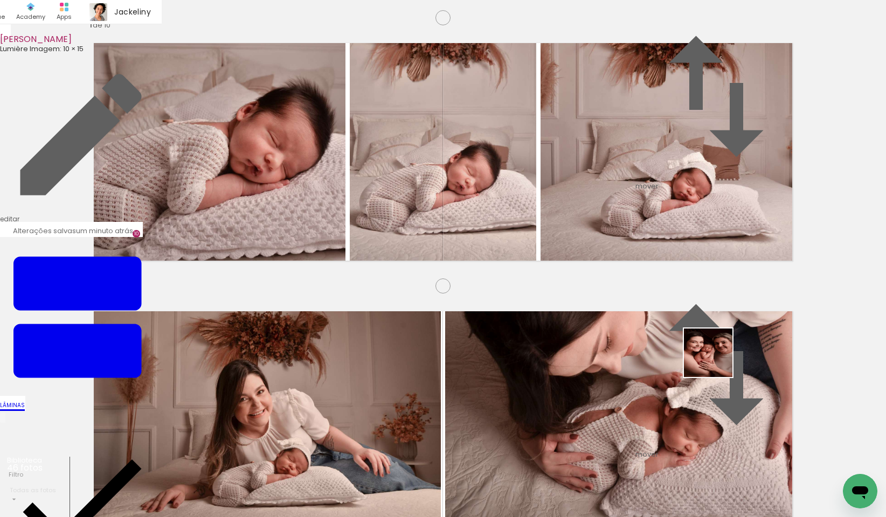
drag, startPoint x: 797, startPoint y: 483, endPoint x: 826, endPoint y: 428, distance: 61.9
click at [686, 321] on quentale-workspace at bounding box center [443, 258] width 886 height 517
drag, startPoint x: 834, startPoint y: 477, endPoint x: 664, endPoint y: 295, distance: 248.9
click at [664, 295] on quentale-workspace at bounding box center [443, 258] width 886 height 517
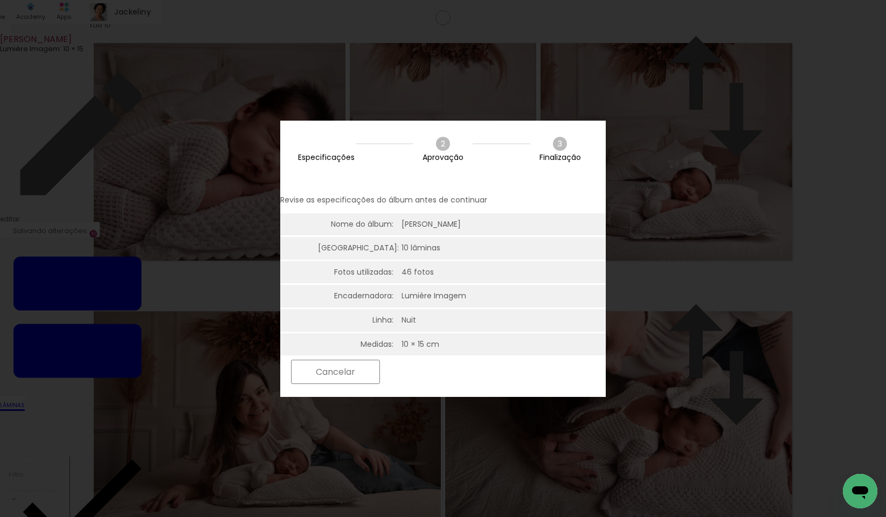
scroll to position [0, 1971]
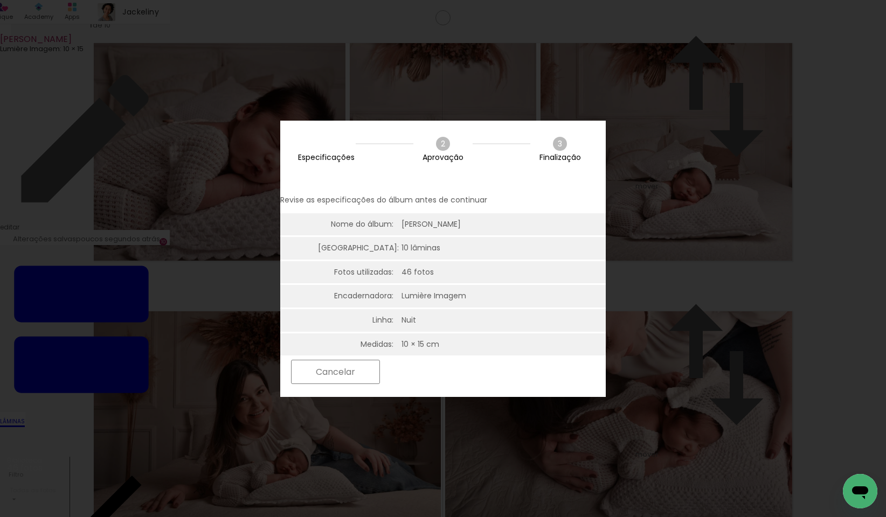
click at [468, 375] on paper-button "Próximo" at bounding box center [426, 371] width 83 height 23
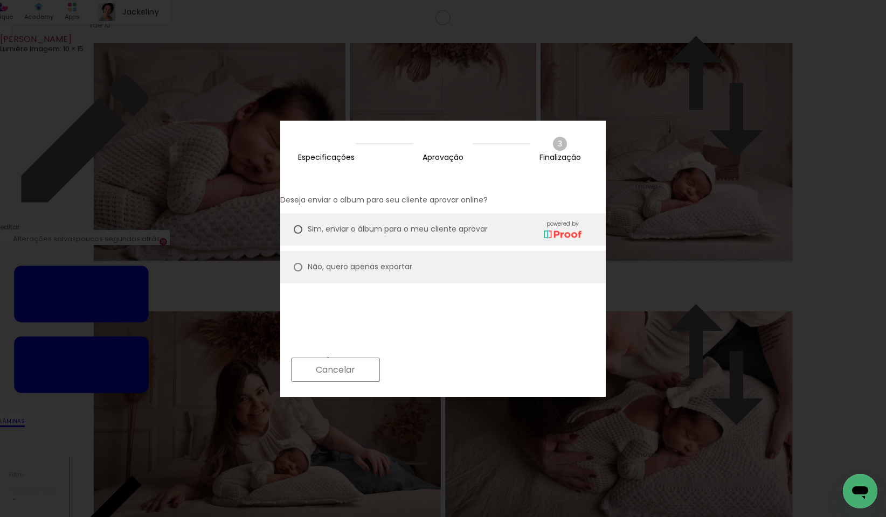
click at [468, 372] on paper-button "Próximo" at bounding box center [426, 369] width 83 height 23
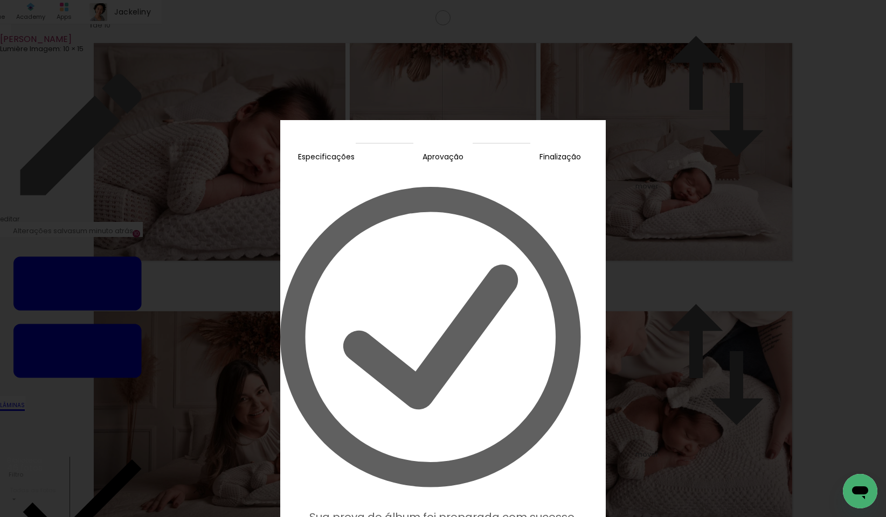
click at [0, 0] on slot "Editar prova" at bounding box center [0, 0] width 0 height 0
